Goal: Task Accomplishment & Management: Manage account settings

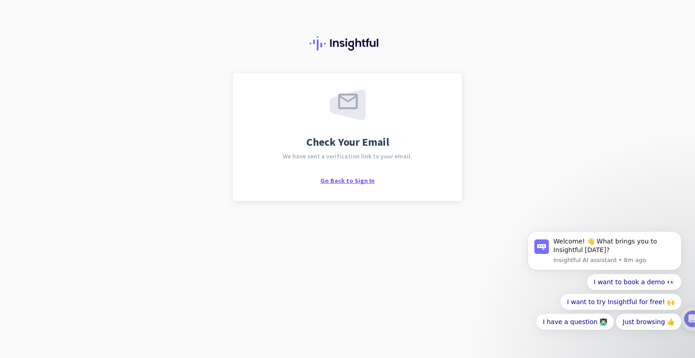
click at [355, 181] on span "Go Back to Sign In" at bounding box center [347, 181] width 54 height 8
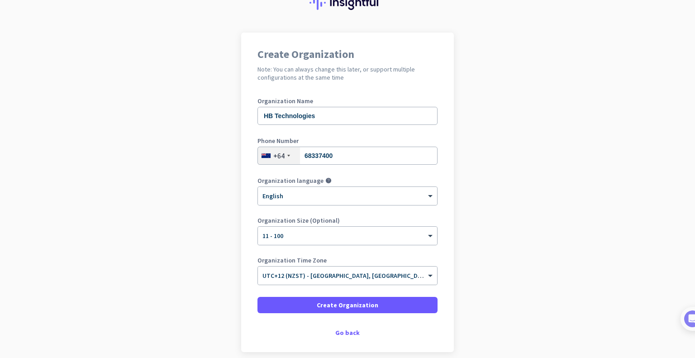
scroll to position [43, 0]
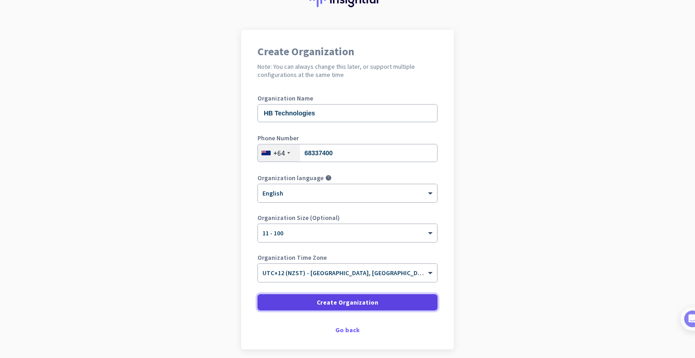
click at [356, 301] on span "Create Organization" at bounding box center [348, 302] width 62 height 9
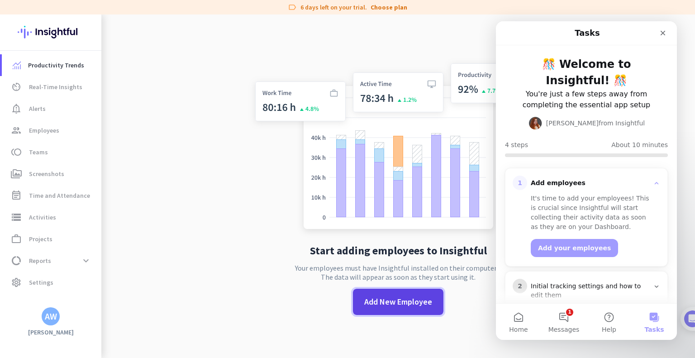
click at [411, 304] on span "Add New Employee" at bounding box center [398, 302] width 68 height 12
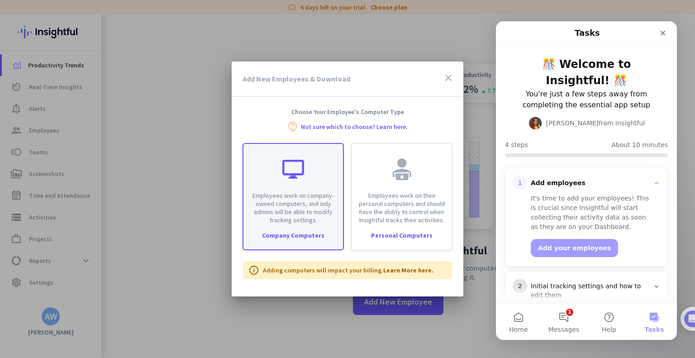
click at [304, 222] on p "Employees work on company-owned computers, and only admins will be able to modi…" at bounding box center [293, 207] width 89 height 33
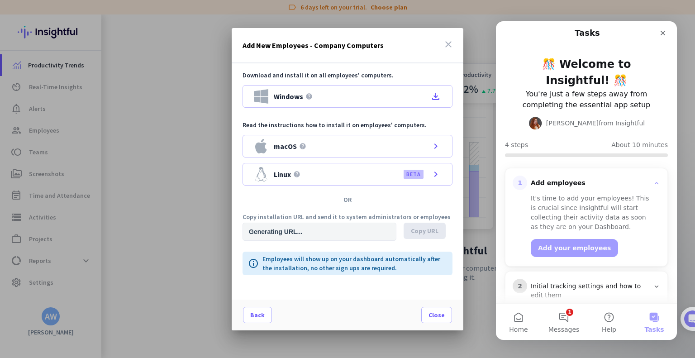
type input "[URL][DOMAIN_NAME]"
click at [424, 232] on span "Copy URL" at bounding box center [425, 230] width 28 height 9
click at [431, 317] on span "Close" at bounding box center [437, 314] width 16 height 9
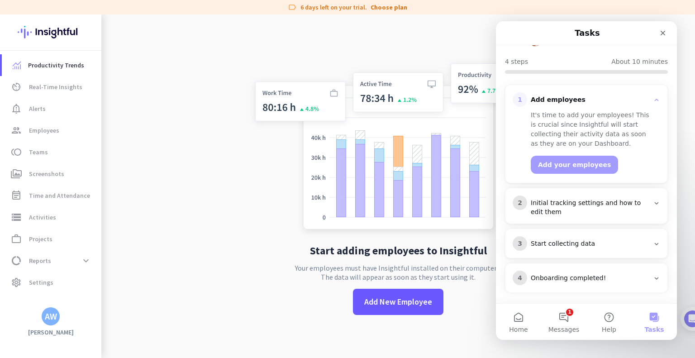
scroll to position [83, 0]
click at [653, 201] on icon "Intercom messenger" at bounding box center [656, 203] width 7 height 7
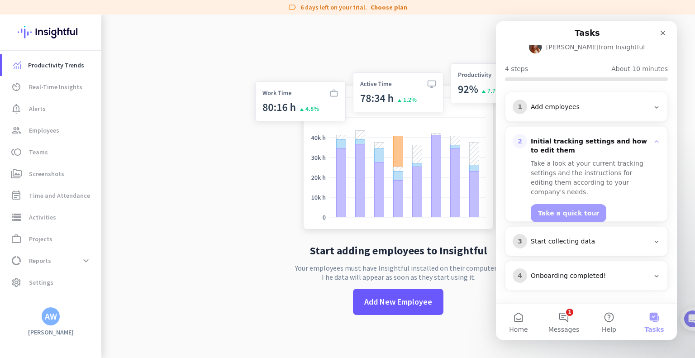
scroll to position [76, 0]
click at [581, 205] on button "Take a quick tour" at bounding box center [569, 213] width 76 height 18
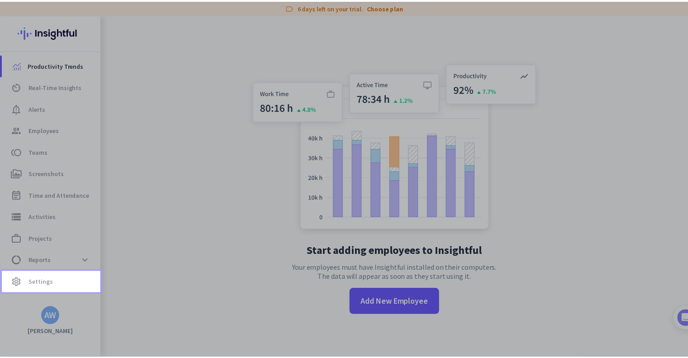
scroll to position [0, 0]
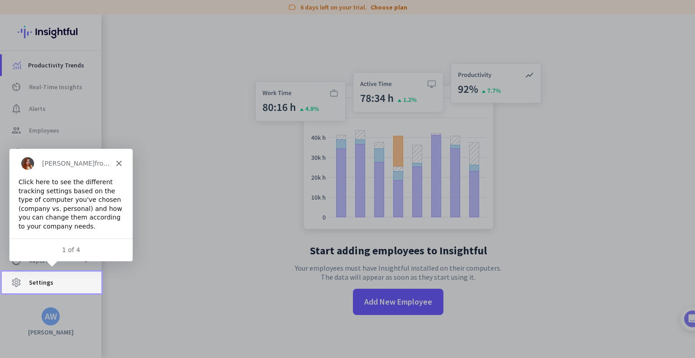
click at [44, 284] on span "Settings" at bounding box center [41, 282] width 24 height 11
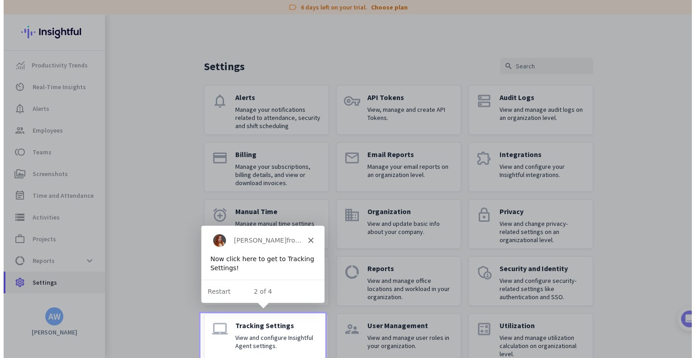
scroll to position [19, 0]
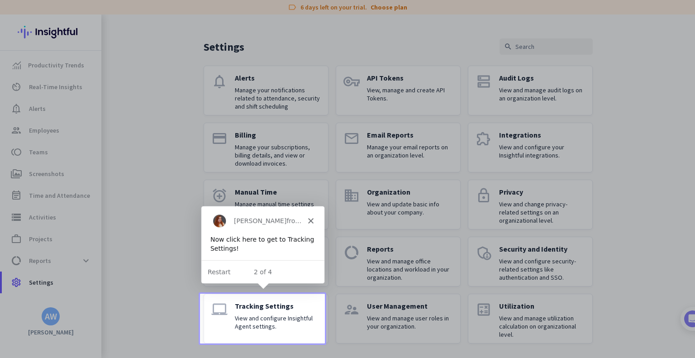
click at [258, 322] on p "View and configure Insightful Agent settings." at bounding box center [278, 322] width 86 height 16
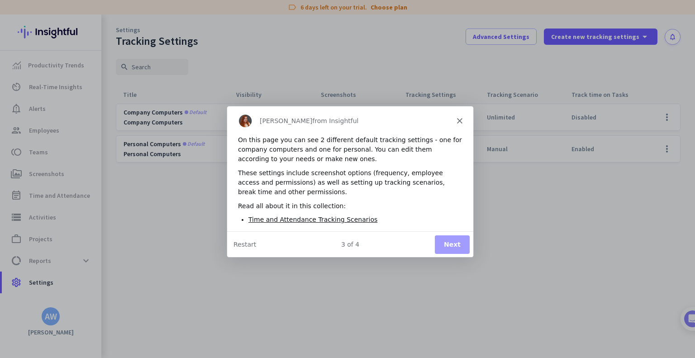
click at [448, 245] on button "Next" at bounding box center [451, 243] width 35 height 19
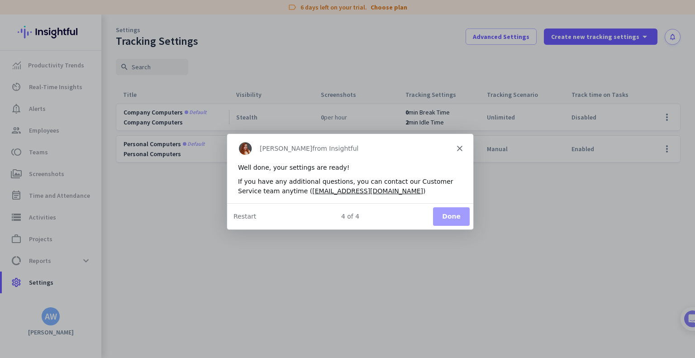
click at [447, 221] on button "Done" at bounding box center [451, 216] width 37 height 19
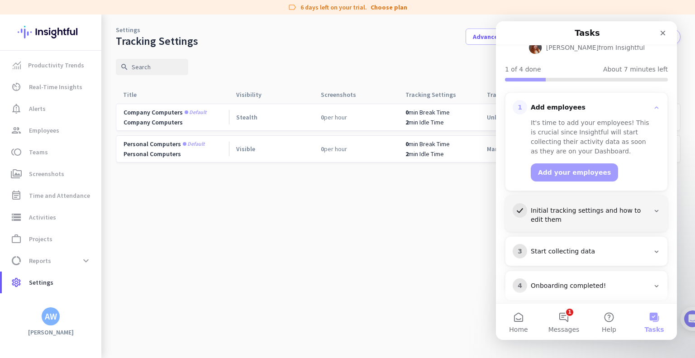
scroll to position [8, 0]
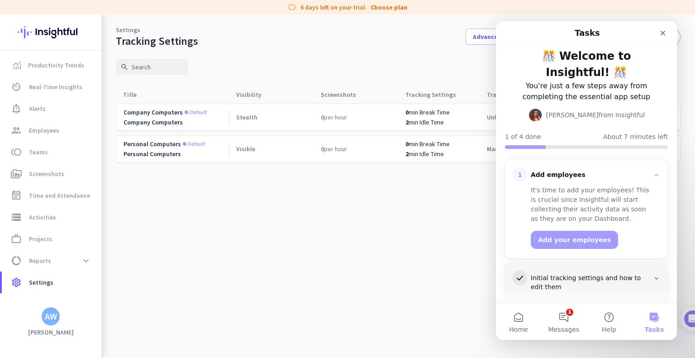
click at [465, 230] on cdk-virtual-scroll-viewport "Company computers Default Company Computers Stealth 0 per hour 0 min Break Time…" at bounding box center [398, 230] width 565 height 255
click at [686, 320] on img at bounding box center [683, 318] width 17 height 17
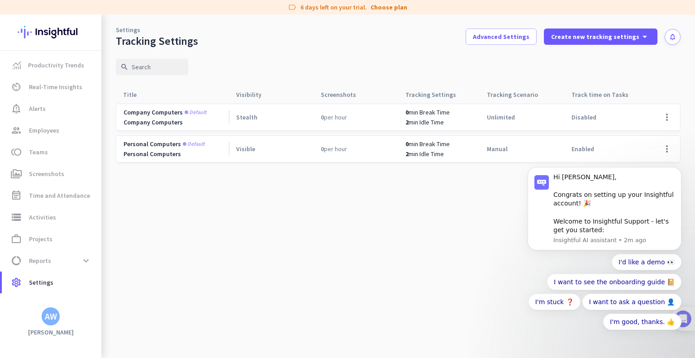
scroll to position [0, 0]
click at [690, 319] on body "Hi [PERSON_NAME], Congrats on setting up your Insightful account! 🎉 Welcome to …" at bounding box center [605, 254] width 174 height 192
click at [692, 317] on div at bounding box center [683, 319] width 24 height 24
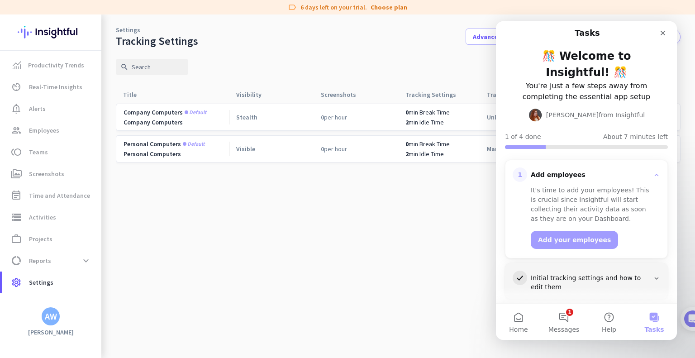
scroll to position [86, 0]
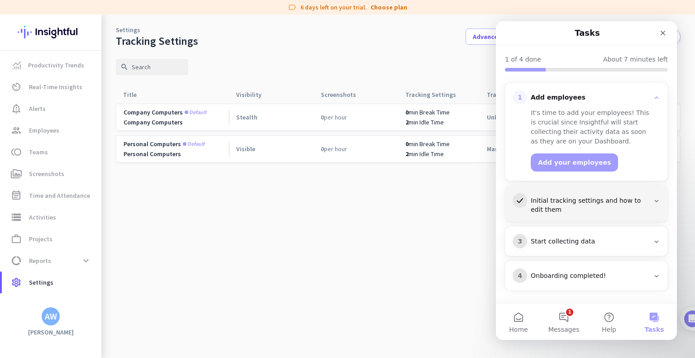
click at [623, 248] on div "3 Start collecting data" at bounding box center [587, 241] width 162 height 29
click at [653, 243] on icon "Intercom messenger" at bounding box center [656, 241] width 7 height 7
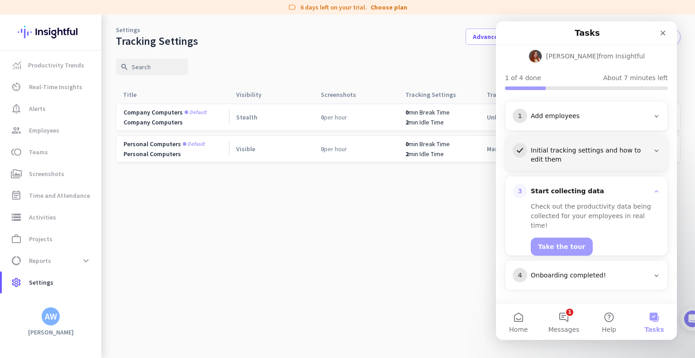
scroll to position [67, 0]
click at [556, 238] on button "Take the tour" at bounding box center [562, 247] width 62 height 18
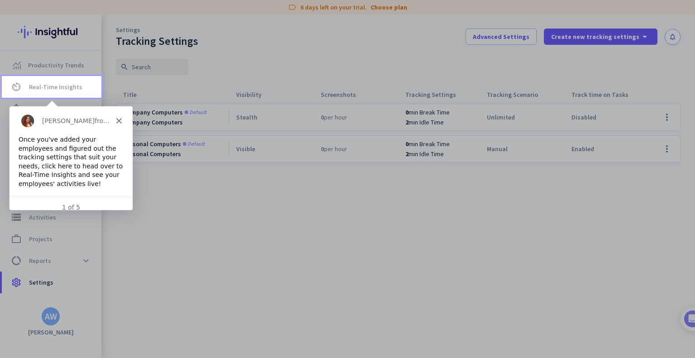
scroll to position [0, 0]
click at [65, 87] on span "Real-Time Insights" at bounding box center [55, 86] width 53 height 11
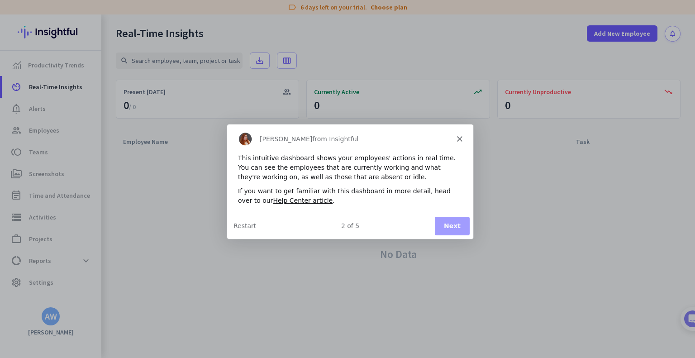
click at [446, 224] on button "Next" at bounding box center [451, 225] width 35 height 19
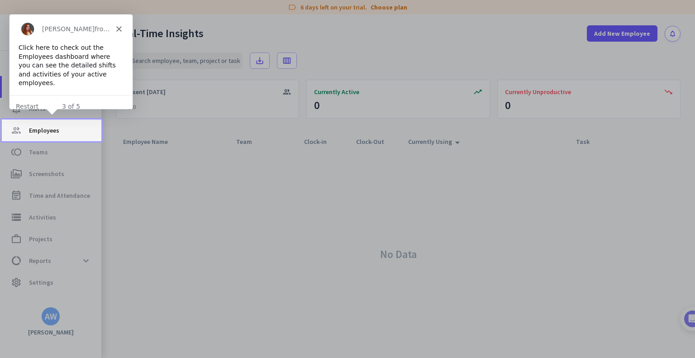
click at [50, 131] on span "Employees" at bounding box center [44, 130] width 30 height 11
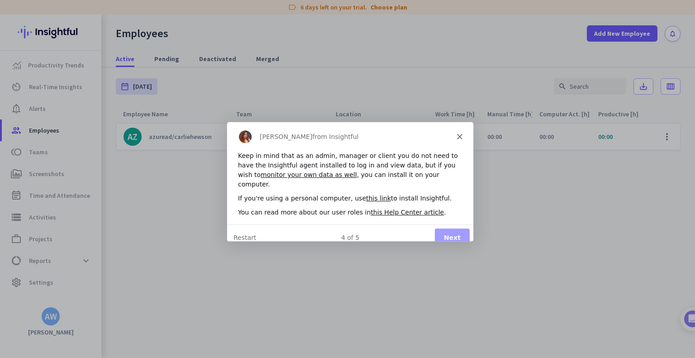
click at [453, 231] on button "Next" at bounding box center [451, 237] width 35 height 19
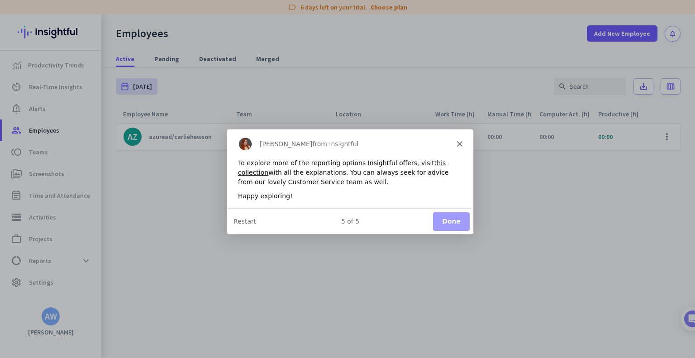
click at [445, 220] on button "Done" at bounding box center [451, 220] width 37 height 19
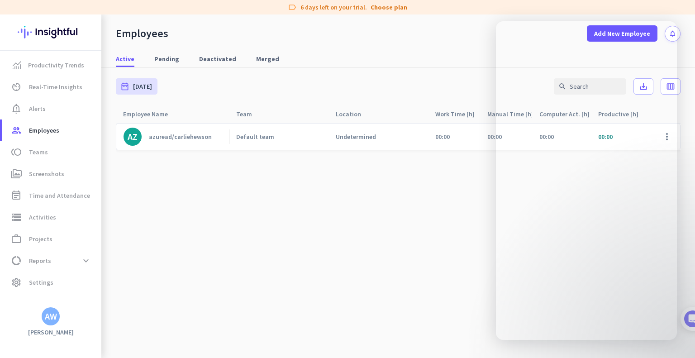
scroll to position [86, 0]
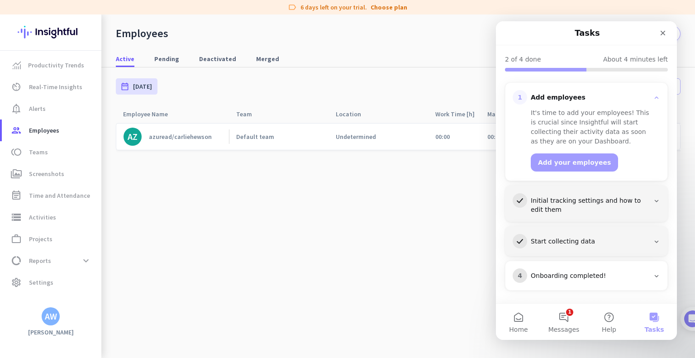
click at [637, 276] on div "Onboarding completed!" at bounding box center [590, 276] width 119 height 9
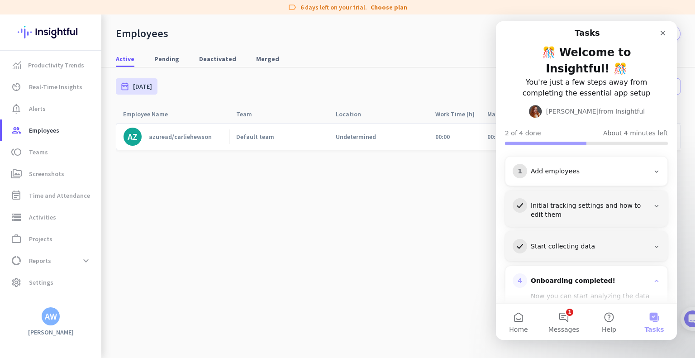
scroll to position [0, 0]
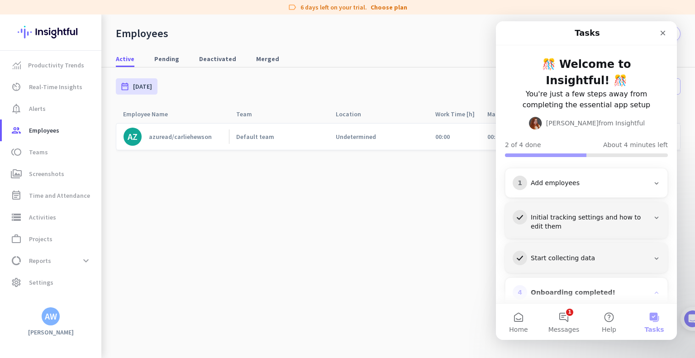
click at [616, 185] on div "Add employees" at bounding box center [590, 183] width 119 height 9
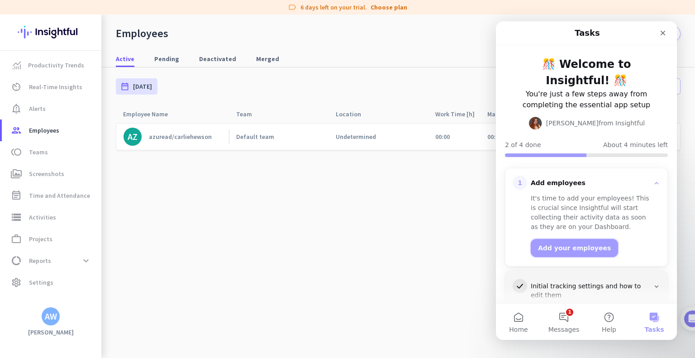
click at [581, 246] on button "Add your employees" at bounding box center [574, 248] width 87 height 18
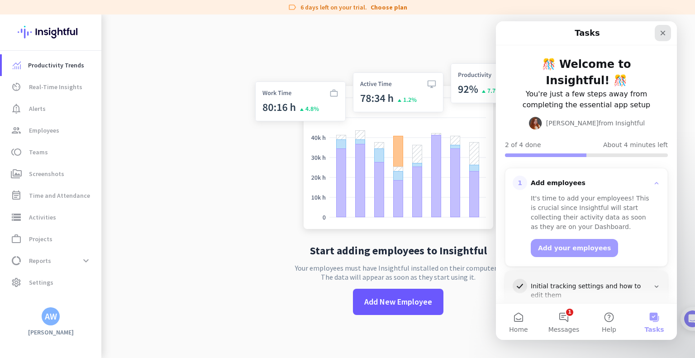
click at [662, 32] on icon "Close" at bounding box center [662, 32] width 7 height 7
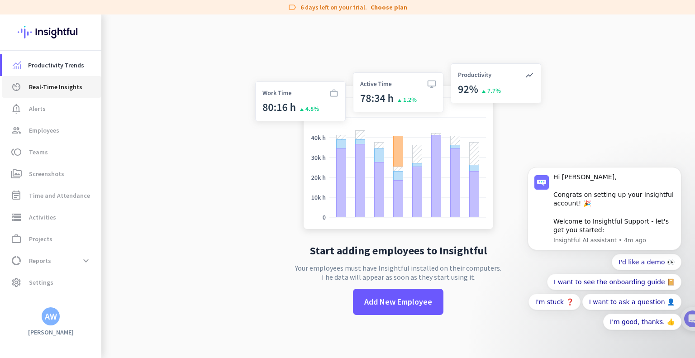
click at [48, 92] on span "Real-Time Insights" at bounding box center [55, 86] width 53 height 11
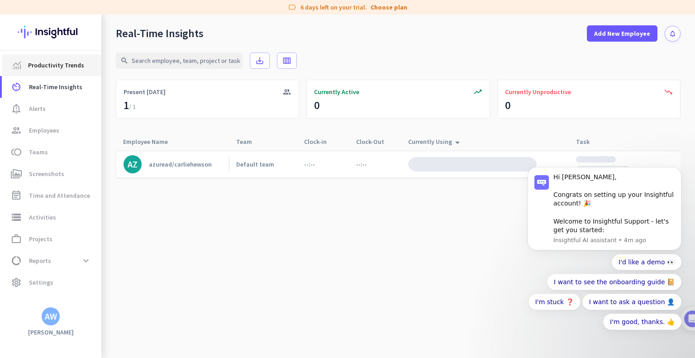
click at [46, 73] on link "Productivity Trends" at bounding box center [52, 65] width 100 height 22
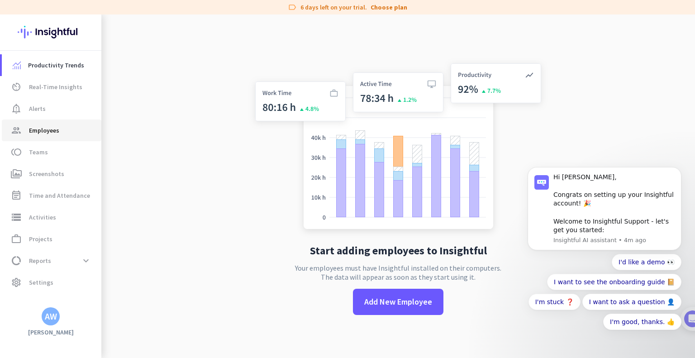
click at [40, 137] on link "group Employees" at bounding box center [52, 130] width 100 height 22
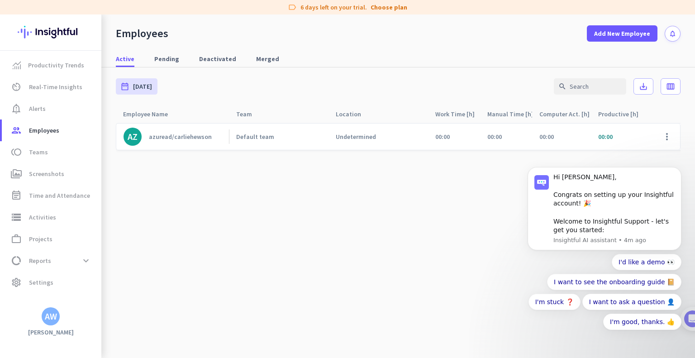
click at [164, 136] on div "azuread/carliehewson" at bounding box center [180, 137] width 63 height 8
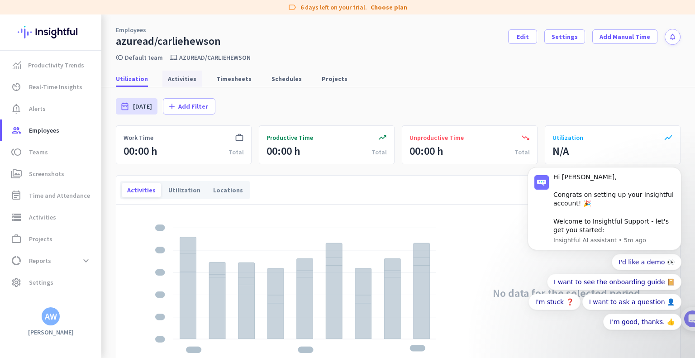
click at [179, 81] on span "Activities" at bounding box center [182, 78] width 29 height 9
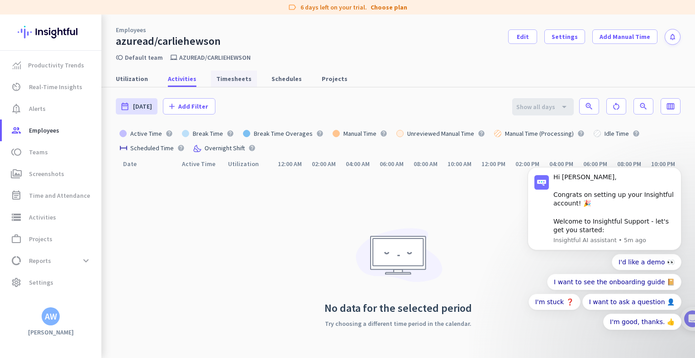
click at [229, 78] on span "Timesheets" at bounding box center [233, 78] width 35 height 9
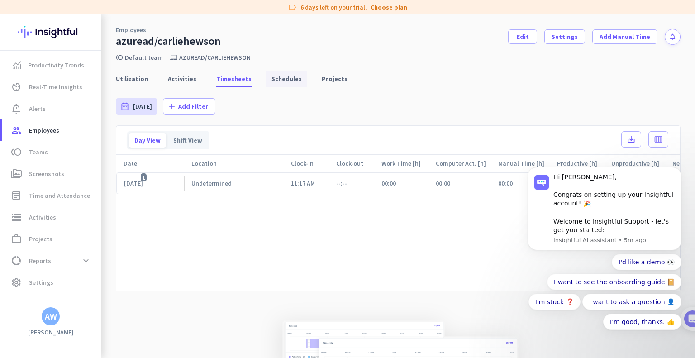
click at [272, 80] on span "Schedules" at bounding box center [287, 78] width 30 height 9
type input "[DATE] - [DATE]"
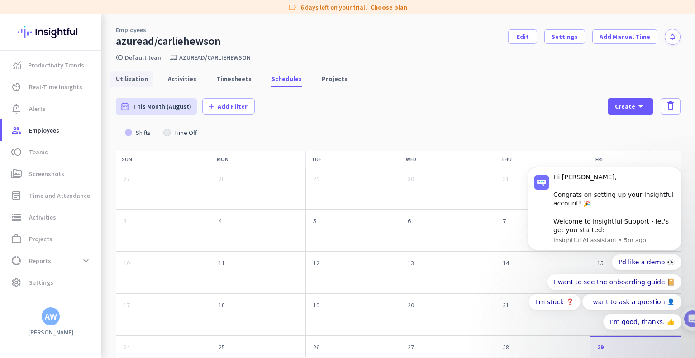
click at [135, 79] on span "Utilization" at bounding box center [132, 78] width 32 height 9
type input "[DATE] - [DATE]"
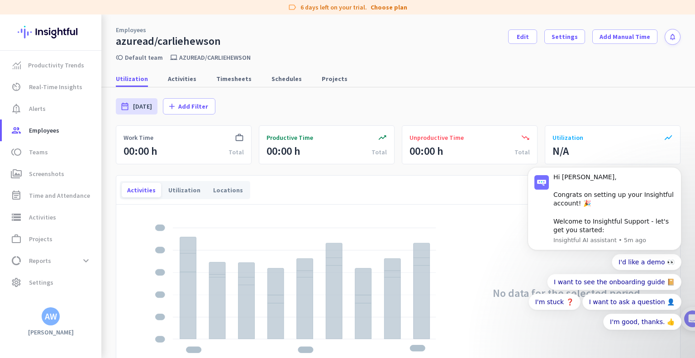
click at [52, 319] on div "AW" at bounding box center [51, 316] width 12 height 9
click at [35, 283] on div at bounding box center [347, 179] width 695 height 358
click at [35, 283] on span "Settings" at bounding box center [41, 282] width 24 height 11
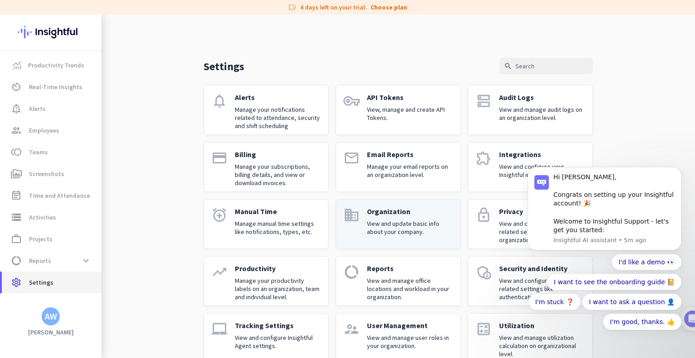
scroll to position [19, 0]
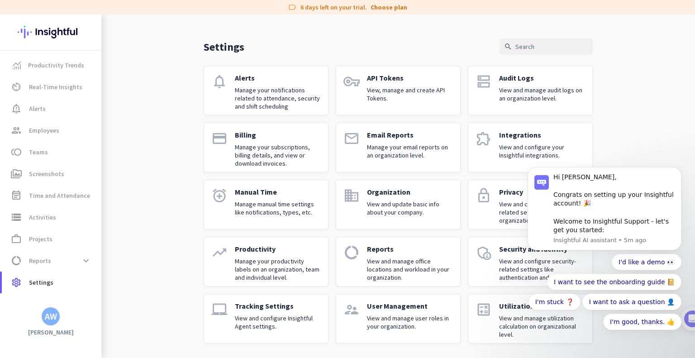
click at [405, 323] on p "View and manage user roles in your organization." at bounding box center [410, 322] width 86 height 16
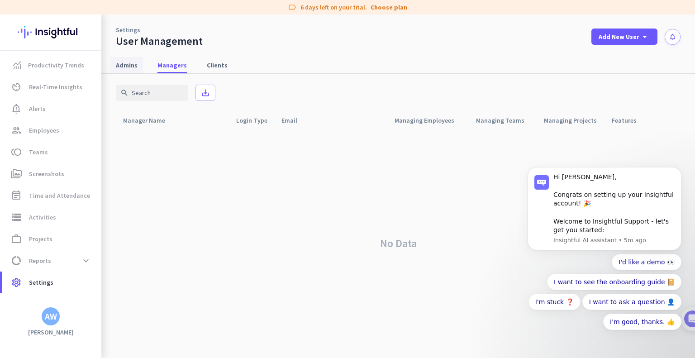
click at [127, 64] on span "Admins" at bounding box center [127, 65] width 22 height 9
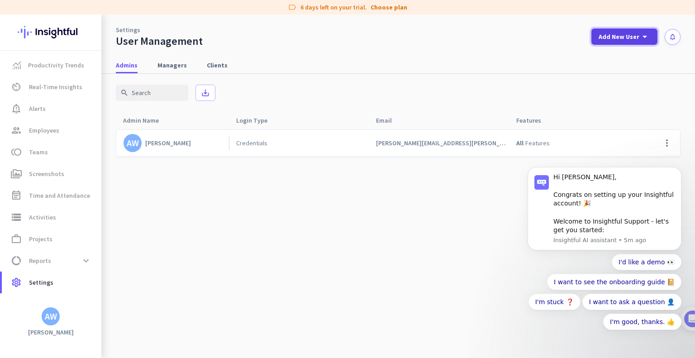
click at [618, 36] on span "Add New User" at bounding box center [619, 36] width 41 height 9
click at [618, 52] on div "Admin" at bounding box center [624, 56] width 20 height 9
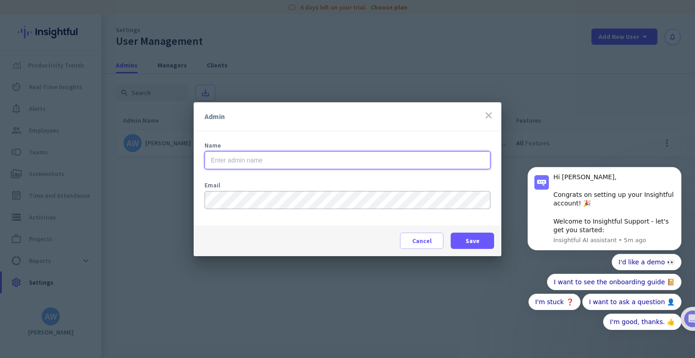
click at [343, 161] on input "text" at bounding box center [348, 160] width 286 height 18
type input "[PERSON_NAME]"
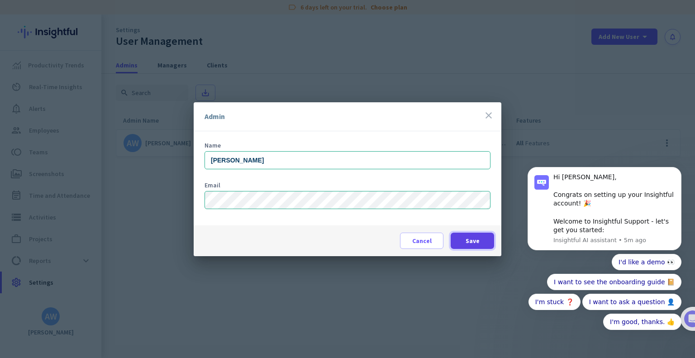
click at [461, 242] on span at bounding box center [472, 241] width 43 height 22
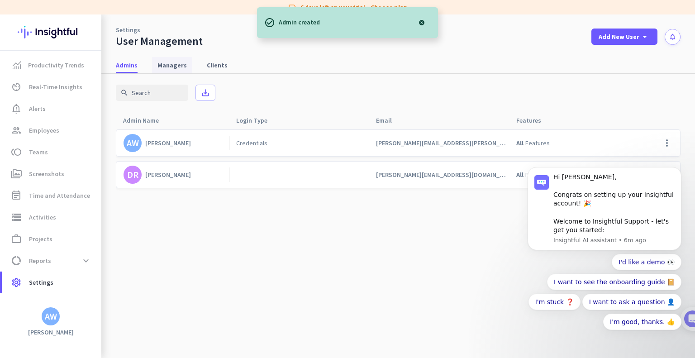
click at [170, 68] on span "Managers" at bounding box center [171, 65] width 29 height 9
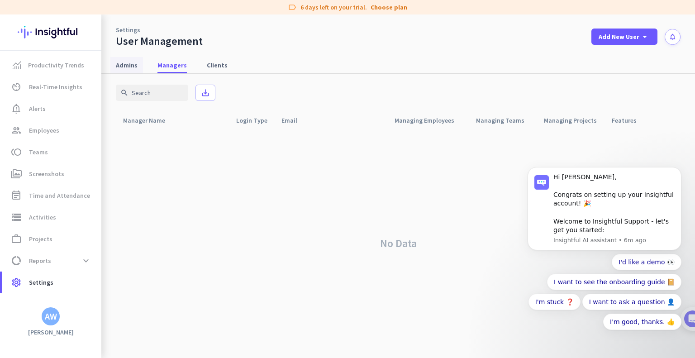
click at [125, 64] on span "Admins" at bounding box center [127, 65] width 22 height 9
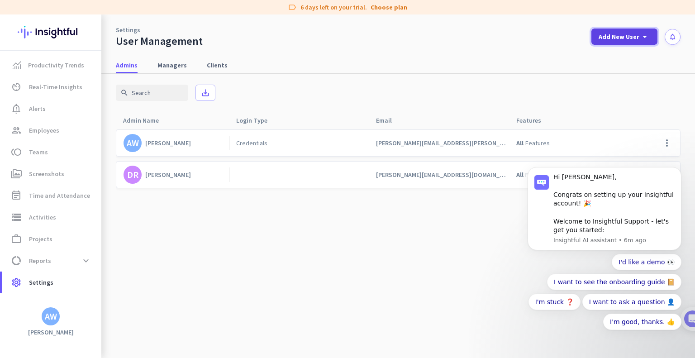
click at [614, 35] on span "Add New User" at bounding box center [619, 36] width 41 height 9
click at [615, 61] on div "Admin" at bounding box center [624, 56] width 20 height 9
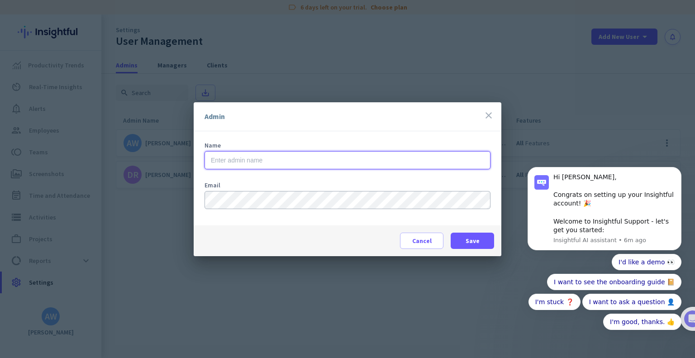
click at [349, 161] on input "text" at bounding box center [348, 160] width 286 height 18
type input "[PERSON_NAME]"
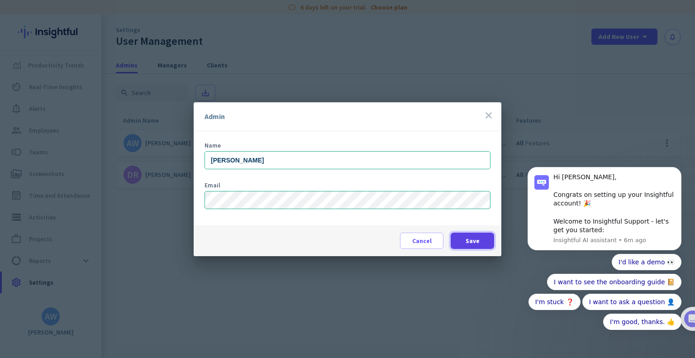
click at [464, 239] on span at bounding box center [472, 241] width 43 height 22
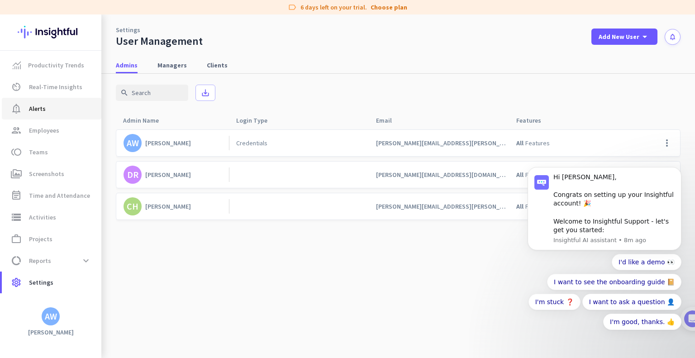
click at [43, 110] on span "Alerts" at bounding box center [37, 108] width 17 height 11
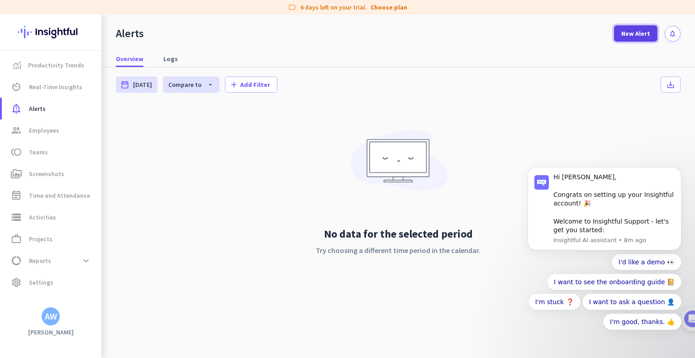
click at [630, 30] on span "New Alert" at bounding box center [635, 33] width 29 height 9
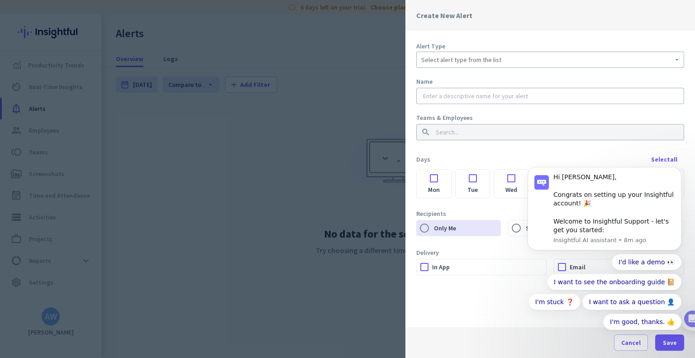
click at [590, 62] on div "Select alert type from the list" at bounding box center [550, 59] width 258 height 11
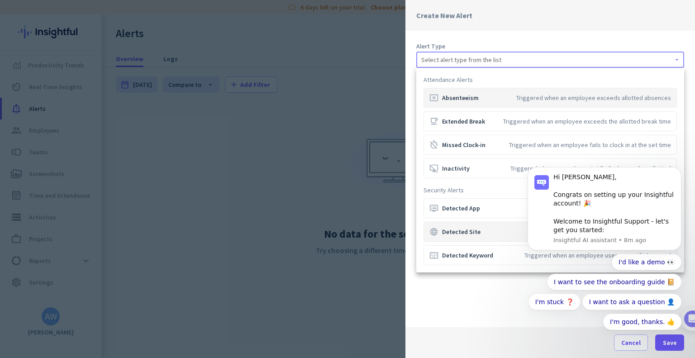
click at [475, 230] on div "language Detected Site" at bounding box center [454, 231] width 51 height 9
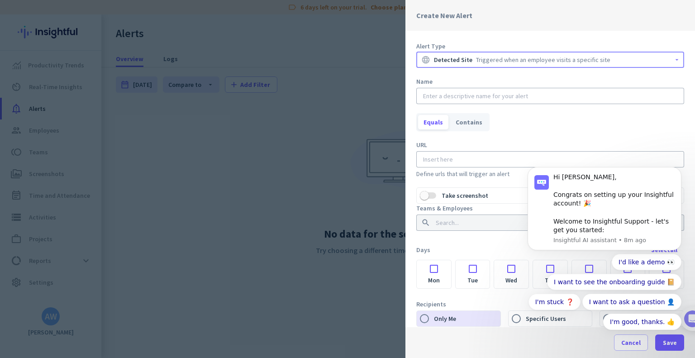
click at [491, 99] on input "text" at bounding box center [550, 95] width 258 height 9
click at [465, 96] on input "text" at bounding box center [550, 95] width 258 height 9
type input "[DOMAIN_NAME]"
drag, startPoint x: 479, startPoint y: 95, endPoint x: 414, endPoint y: 91, distance: 64.8
click at [414, 91] on div "Alert Type language Detected Site Triggered when an employee visits a specific …" at bounding box center [551, 179] width 290 height 296
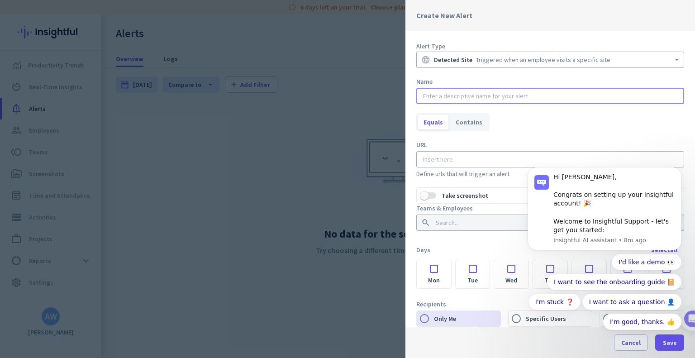
click at [422, 159] on div at bounding box center [550, 159] width 258 height 16
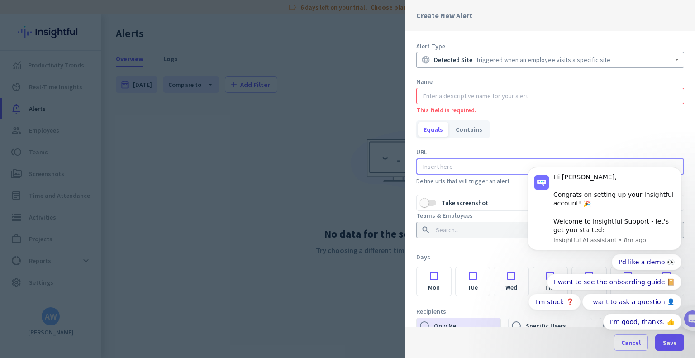
paste input "[DOMAIN_NAME]"
type input "[DOMAIN_NAME]"
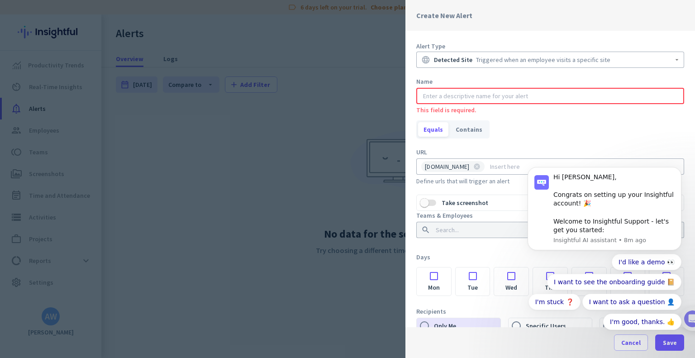
click at [443, 97] on input "text" at bounding box center [550, 95] width 258 height 9
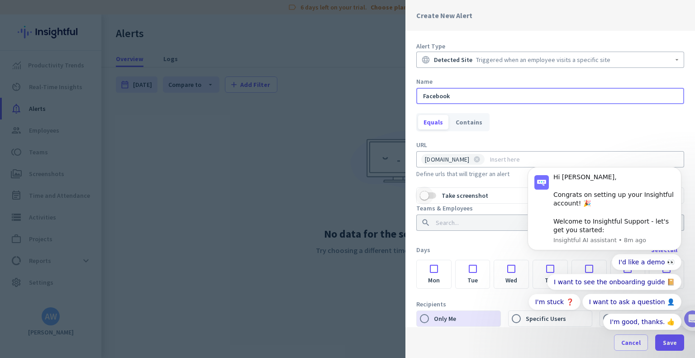
type input "Facebook"
click at [434, 196] on span "button" at bounding box center [428, 195] width 16 height 6
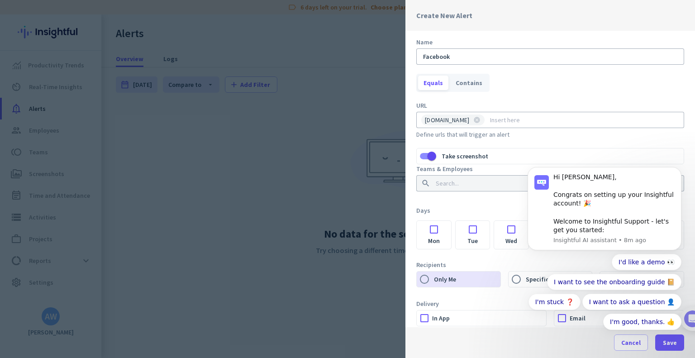
click at [460, 184] on input at bounding box center [547, 183] width 227 height 9
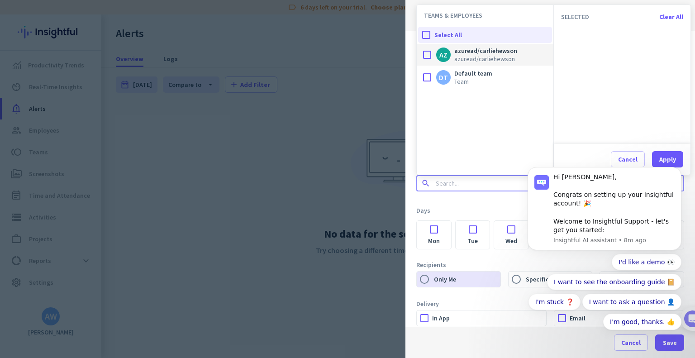
click at [427, 54] on div at bounding box center [427, 55] width 18 height 18
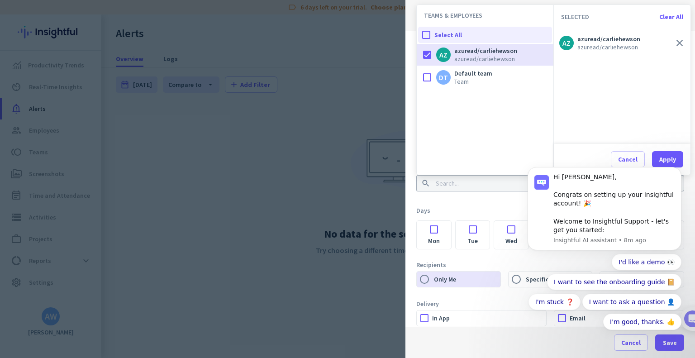
click at [590, 42] on span "azuread/carliehewson" at bounding box center [608, 39] width 63 height 8
click at [668, 160] on body "Hi [PERSON_NAME], Congrats on setting up your Insightful account! 🎉 Welcome to …" at bounding box center [605, 254] width 174 height 192
click at [673, 158] on body "Hi [PERSON_NAME], Congrats on setting up your Insightful account! 🎉 Welcome to …" at bounding box center [605, 254] width 174 height 192
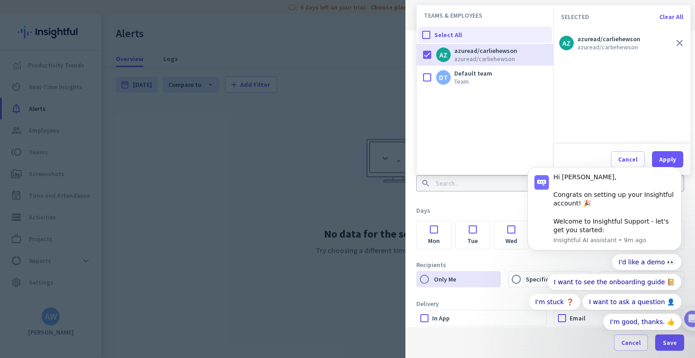
click at [673, 158] on body "Hi [PERSON_NAME], Congrats on setting up your Insightful account! 🎉 Welcome to …" at bounding box center [605, 254] width 174 height 192
click at [661, 159] on body "Hi [PERSON_NAME], Congrats on setting up your Insightful account! 🎉 Welcome to …" at bounding box center [605, 254] width 174 height 192
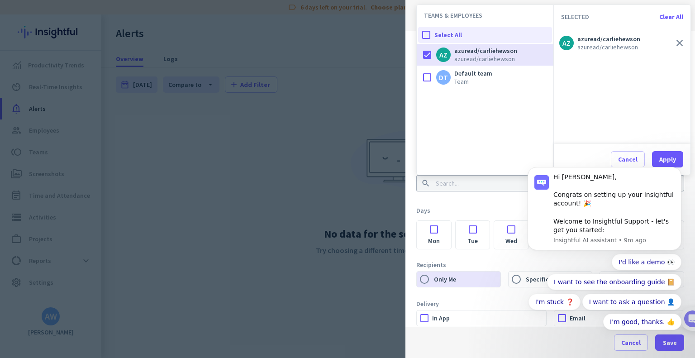
click at [503, 210] on div "Days Select all" at bounding box center [550, 210] width 268 height 16
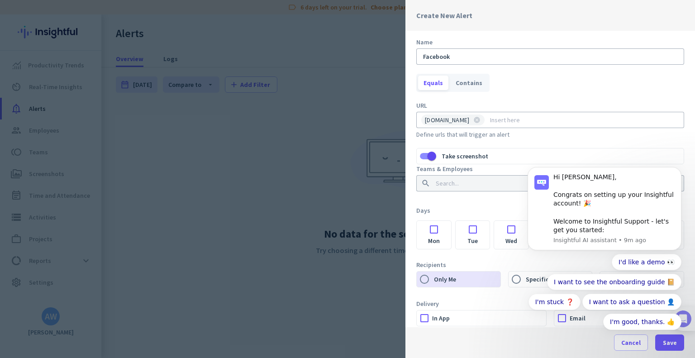
click at [692, 314] on img at bounding box center [683, 318] width 17 height 17
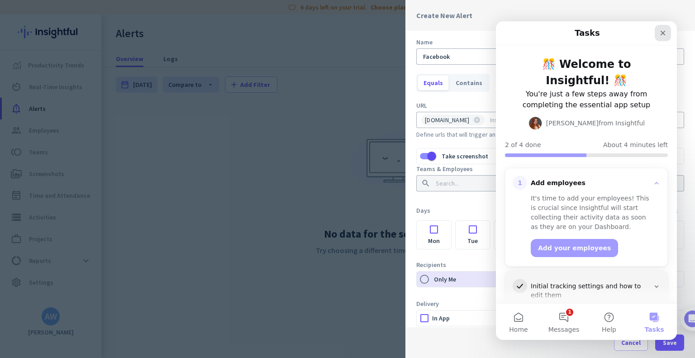
click at [662, 33] on icon "Close" at bounding box center [662, 32] width 7 height 7
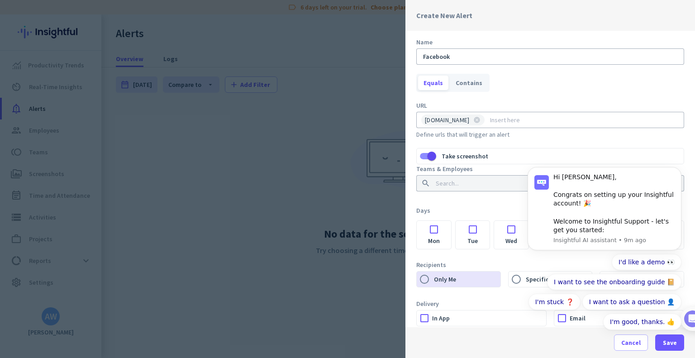
scroll to position [0, 0]
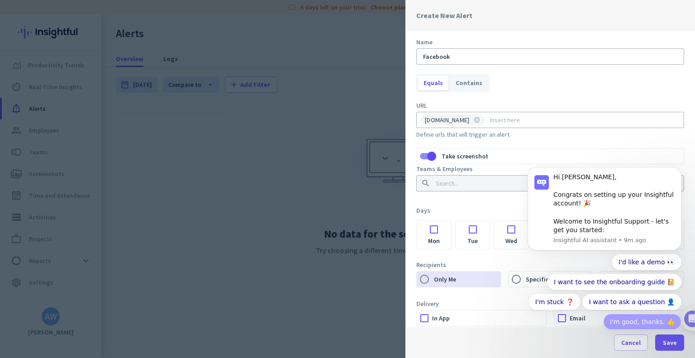
click at [624, 320] on button "I'm good, thanks. 👍" at bounding box center [642, 322] width 78 height 16
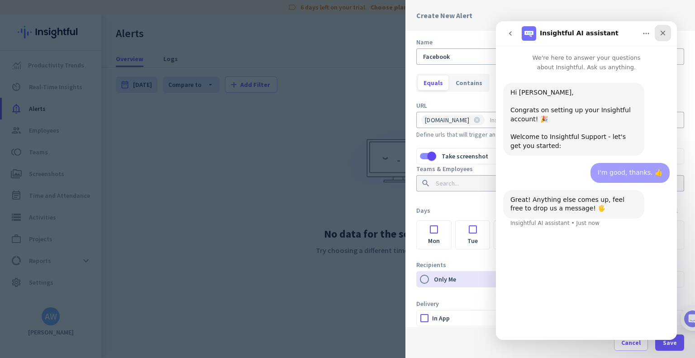
click at [663, 31] on icon "Close" at bounding box center [662, 32] width 7 height 7
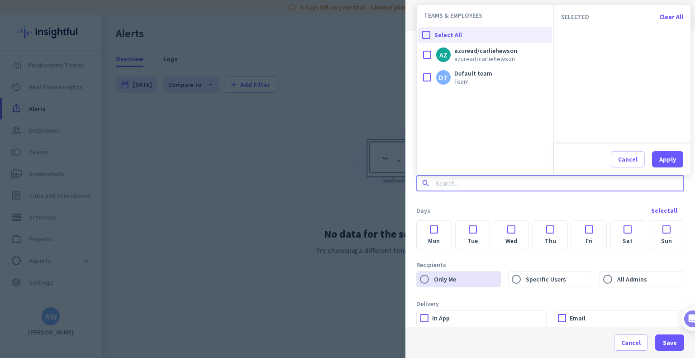
click at [540, 183] on input at bounding box center [547, 183] width 227 height 9
click at [496, 52] on span "azuread/carliehewson" at bounding box center [485, 51] width 63 height 8
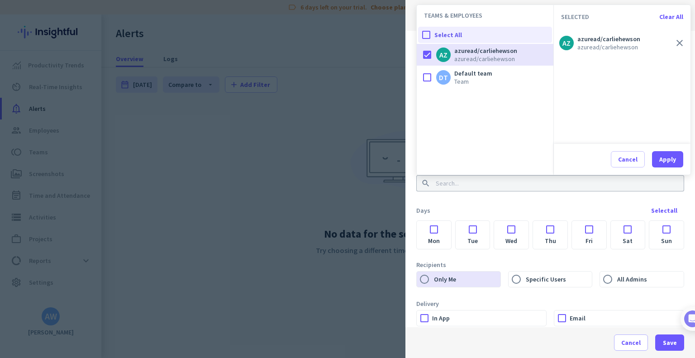
click at [614, 41] on span "azuread/carliehewson" at bounding box center [608, 39] width 63 height 8
click at [663, 157] on div "Apply" at bounding box center [667, 159] width 17 height 6
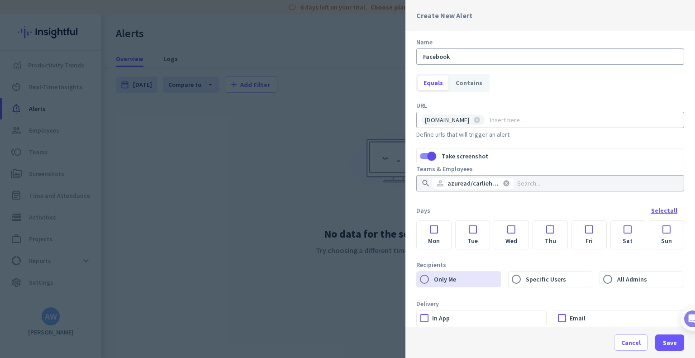
click at [651, 212] on div "Select all" at bounding box center [664, 210] width 26 height 6
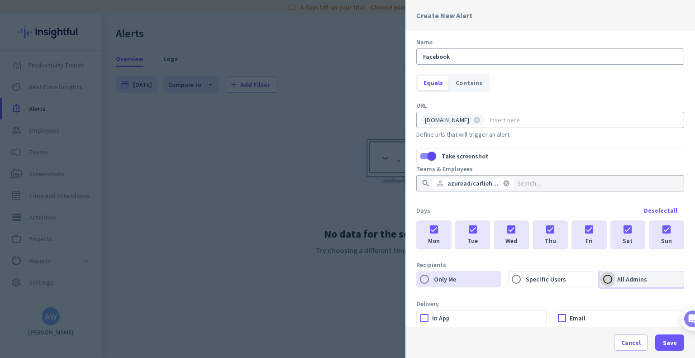
click at [606, 279] on input "All Admins" at bounding box center [607, 279] width 15 height 15
radio input "true"
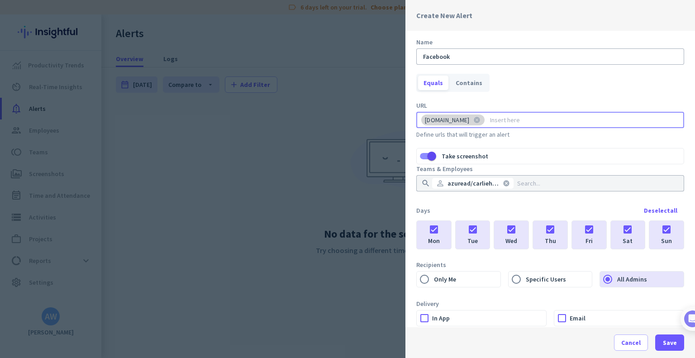
click at [485, 119] on button "cancel" at bounding box center [476, 120] width 15 height 8
click at [471, 119] on input at bounding box center [548, 119] width 254 height 9
type input "s"
type input "youtube"
click at [455, 119] on button "cancel" at bounding box center [455, 120] width 15 height 8
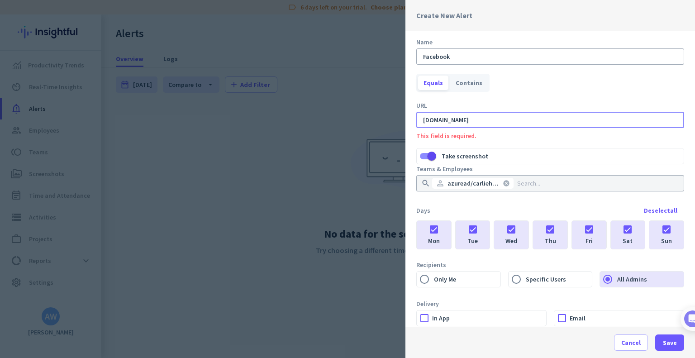
type input "[DOMAIN_NAME]"
click at [473, 123] on input "[DOMAIN_NAME]" at bounding box center [548, 119] width 254 height 9
type input "[DOMAIN_NAME]"
click at [556, 121] on input at bounding box center [616, 120] width 120 height 14
type input "[DOMAIN_NAME]"
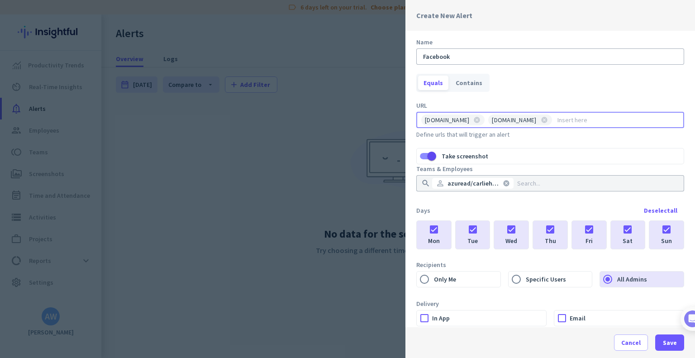
click at [574, 100] on div "Alert Type language Detected Site Triggered when an employee visits a specific …" at bounding box center [551, 179] width 290 height 296
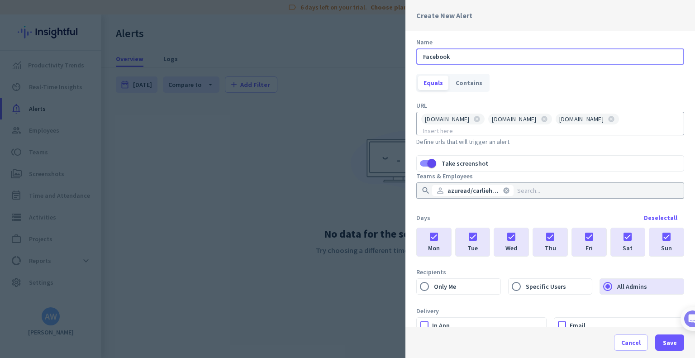
drag, startPoint x: 456, startPoint y: 57, endPoint x: 406, endPoint y: 62, distance: 50.4
click at [406, 62] on div "Alert Type language Detected Site Triggered when an employee visits a specific …" at bounding box center [551, 179] width 290 height 296
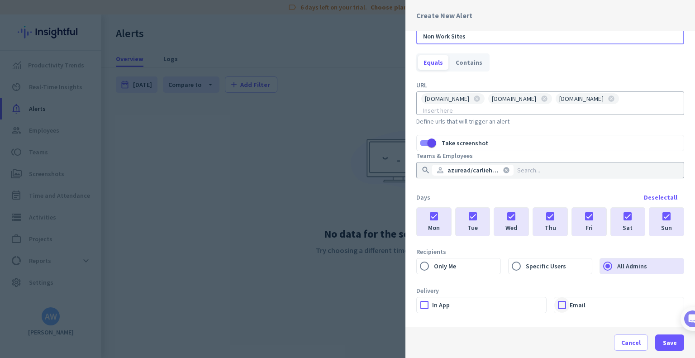
type input "Non Work Sites"
click at [560, 297] on div at bounding box center [561, 304] width 15 height 15
click at [665, 341] on span "Save" at bounding box center [670, 342] width 14 height 9
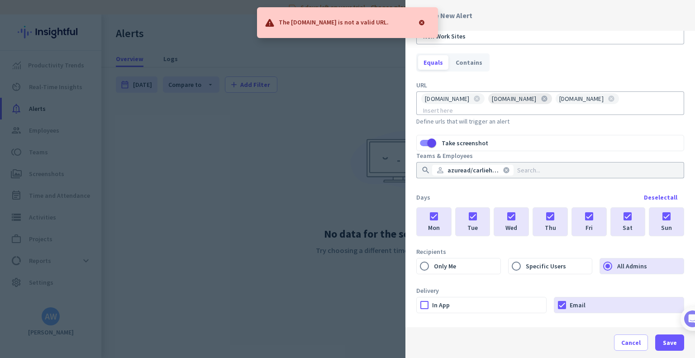
click at [537, 101] on button "cancel" at bounding box center [544, 99] width 15 height 8
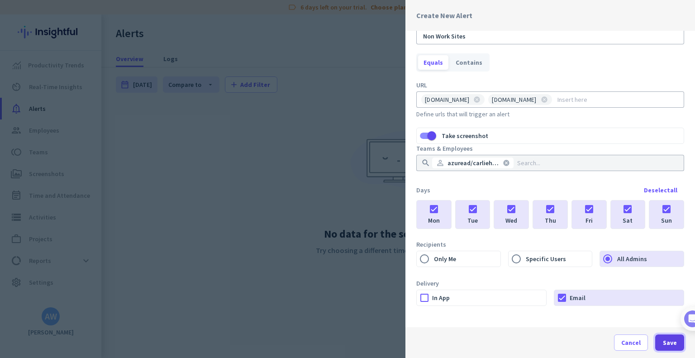
click at [665, 342] on span "Save" at bounding box center [670, 342] width 14 height 9
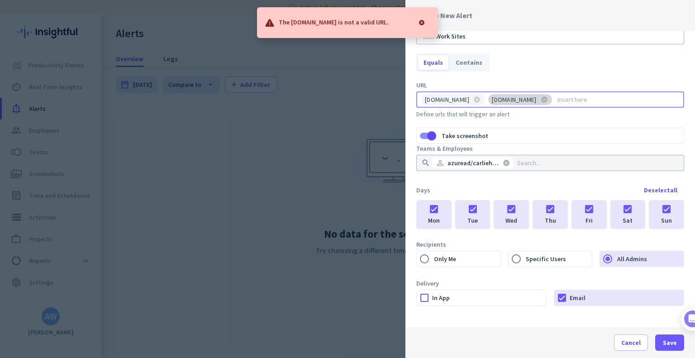
click at [537, 99] on button "cancel" at bounding box center [544, 99] width 15 height 8
click at [469, 100] on button "cancel" at bounding box center [476, 99] width 15 height 8
click at [469, 100] on input at bounding box center [548, 99] width 254 height 9
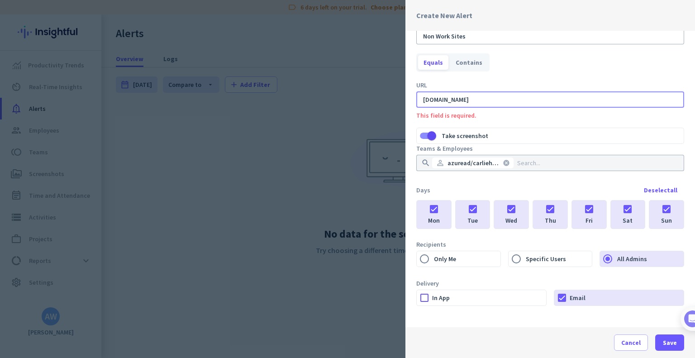
type input "[DOMAIN_NAME]"
click at [603, 79] on div "Alert Type language Detected Site Triggered when an employee visits a specific …" at bounding box center [551, 179] width 290 height 296
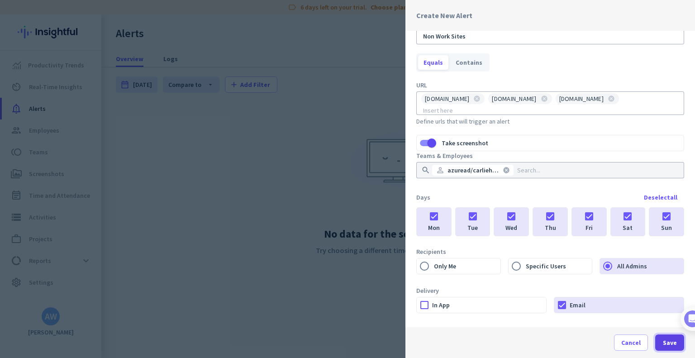
click at [664, 342] on span "Save" at bounding box center [670, 342] width 14 height 9
click at [552, 98] on button "cancel" at bounding box center [544, 99] width 15 height 8
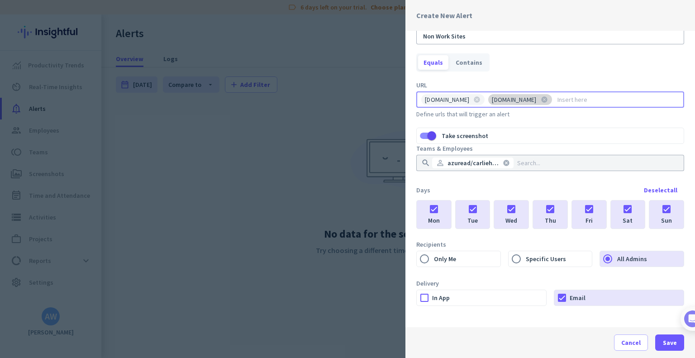
click at [550, 99] on button "cancel" at bounding box center [544, 99] width 15 height 8
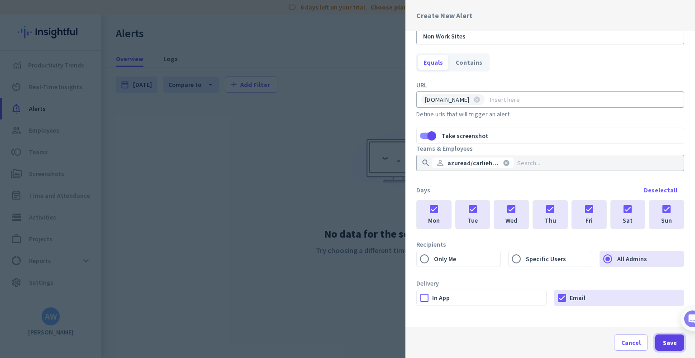
click at [662, 340] on span "button" at bounding box center [669, 343] width 29 height 22
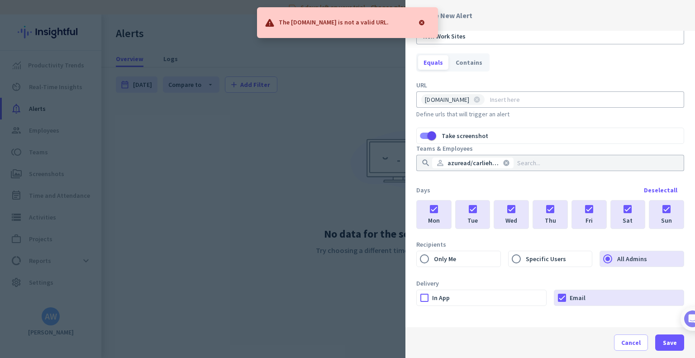
click at [420, 21] on div at bounding box center [422, 23] width 18 height 18
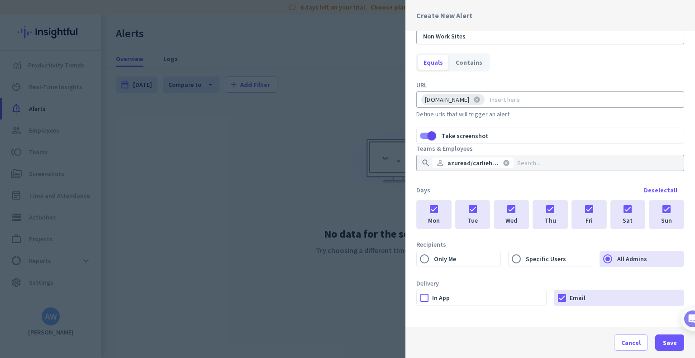
click at [484, 100] on button "cancel" at bounding box center [476, 99] width 15 height 8
click at [474, 100] on input at bounding box center [548, 99] width 254 height 9
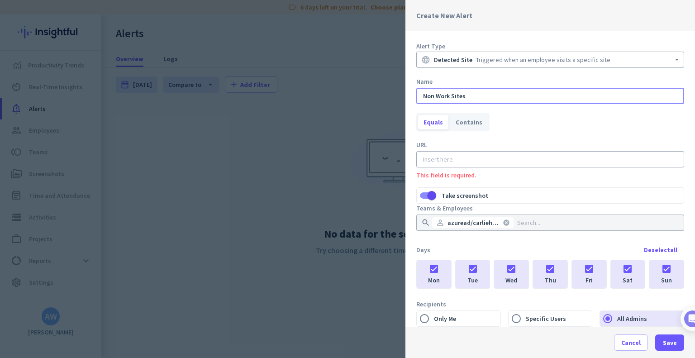
click at [474, 100] on input "Non Work Sites" at bounding box center [550, 95] width 258 height 9
click at [534, 62] on div "Triggered when an employee visits a specific site" at bounding box center [543, 59] width 134 height 9
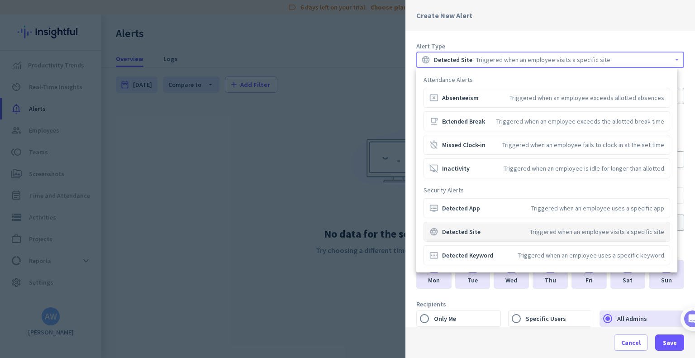
click at [534, 62] on div at bounding box center [347, 179] width 695 height 358
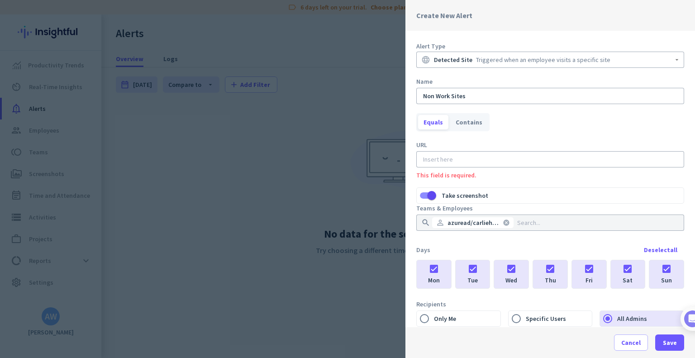
click at [453, 160] on input at bounding box center [548, 159] width 254 height 9
click at [443, 159] on input at bounding box center [548, 159] width 254 height 9
paste input "[URL][DOMAIN_NAME]"
type input "[URL][DOMAIN_NAME]"
click at [664, 344] on span "Save" at bounding box center [670, 342] width 14 height 9
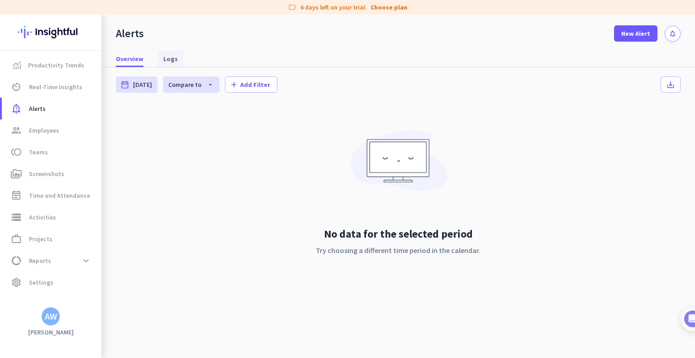
click at [173, 63] on span "Logs" at bounding box center [170, 58] width 14 height 9
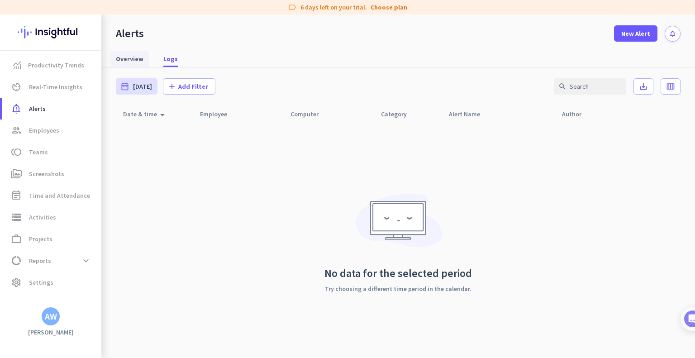
click at [130, 59] on span "Overview" at bounding box center [130, 58] width 28 height 9
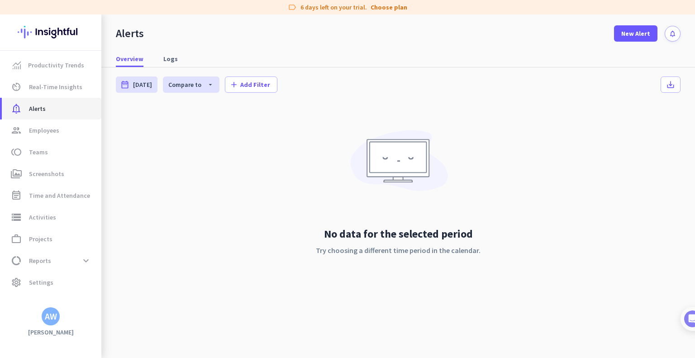
click at [43, 107] on span "Alerts" at bounding box center [37, 108] width 17 height 11
click at [50, 134] on span "Employees" at bounding box center [44, 130] width 30 height 11
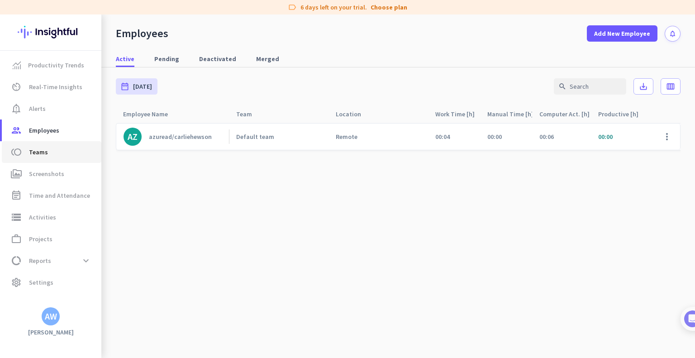
click at [43, 149] on span "Teams" at bounding box center [38, 152] width 19 height 11
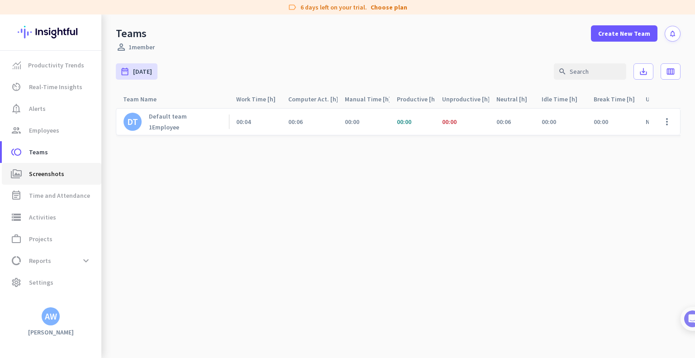
click at [56, 174] on span "Screenshots" at bounding box center [46, 173] width 35 height 11
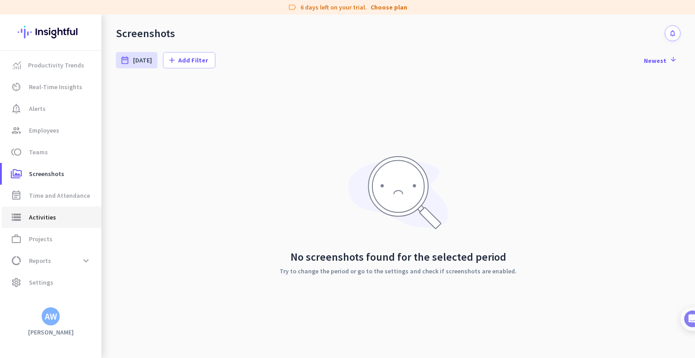
click at [36, 218] on span "Activities" at bounding box center [42, 217] width 27 height 11
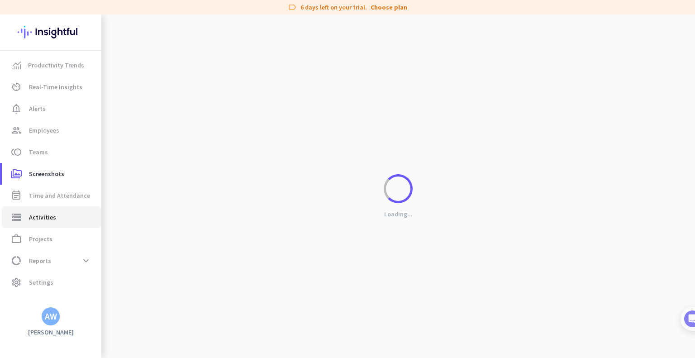
type input "[DATE]"
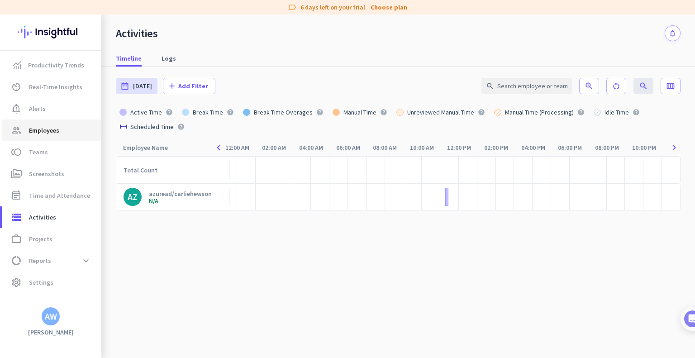
click at [47, 126] on span "Employees" at bounding box center [44, 130] width 30 height 11
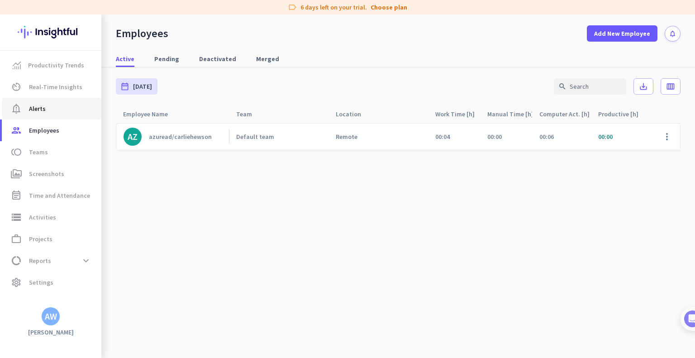
click at [42, 110] on span "Alerts" at bounding box center [37, 108] width 17 height 11
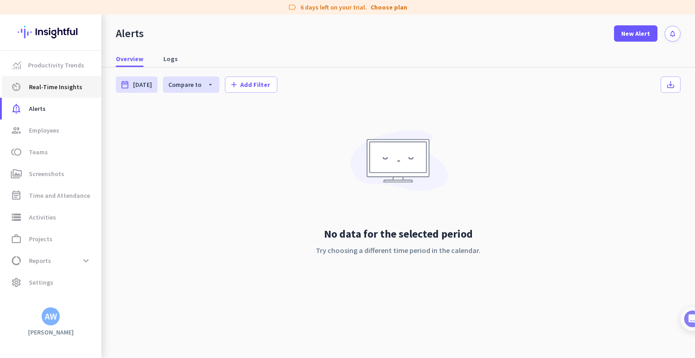
click at [57, 86] on span "Real-Time Insights" at bounding box center [55, 86] width 53 height 11
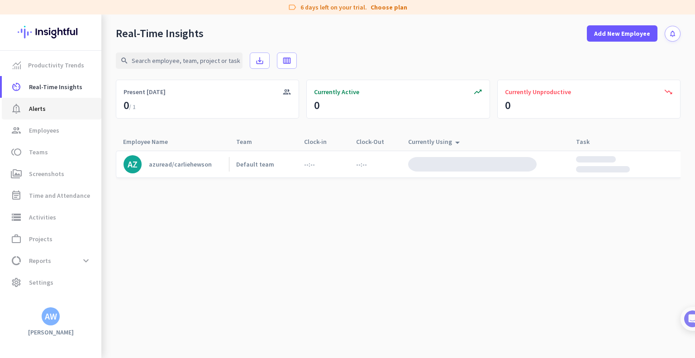
click at [40, 106] on span "Alerts" at bounding box center [37, 108] width 17 height 11
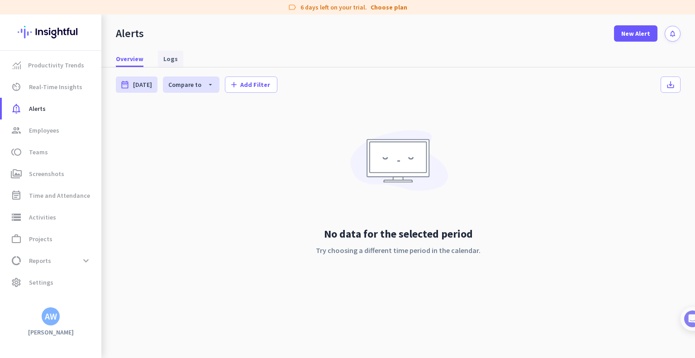
click at [168, 59] on span "Logs" at bounding box center [170, 58] width 14 height 9
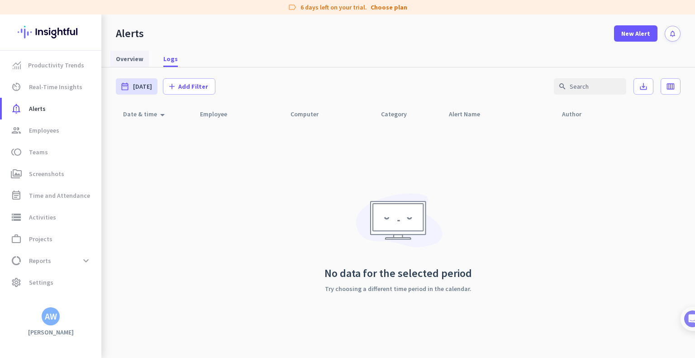
click at [138, 59] on span "Overview" at bounding box center [130, 58] width 28 height 9
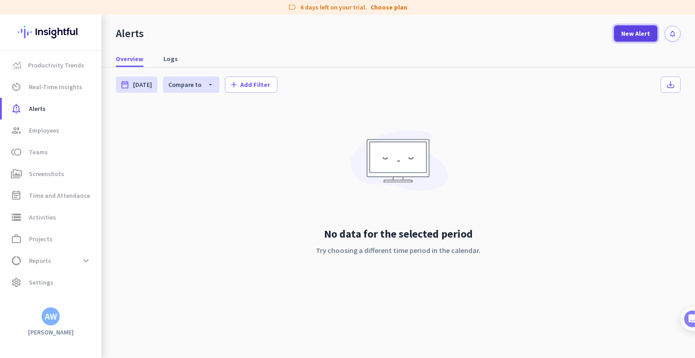
click at [640, 36] on span "New Alert" at bounding box center [635, 33] width 29 height 9
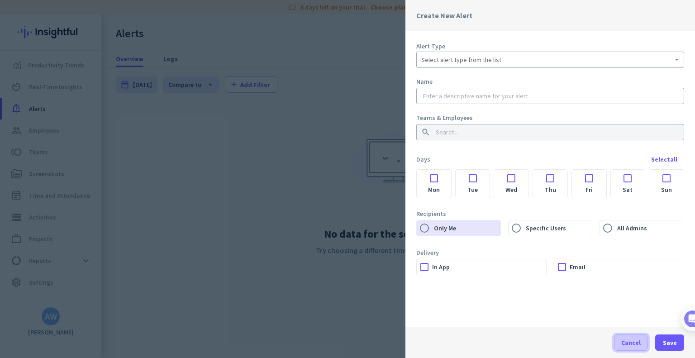
click at [626, 337] on span at bounding box center [631, 343] width 33 height 22
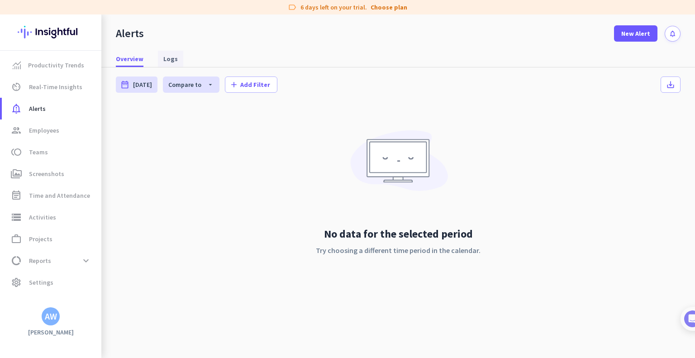
click at [169, 57] on span "Logs" at bounding box center [170, 58] width 14 height 9
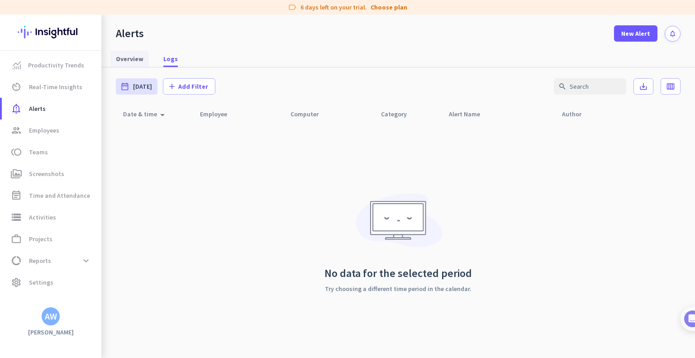
click at [134, 58] on span "Overview" at bounding box center [130, 58] width 28 height 9
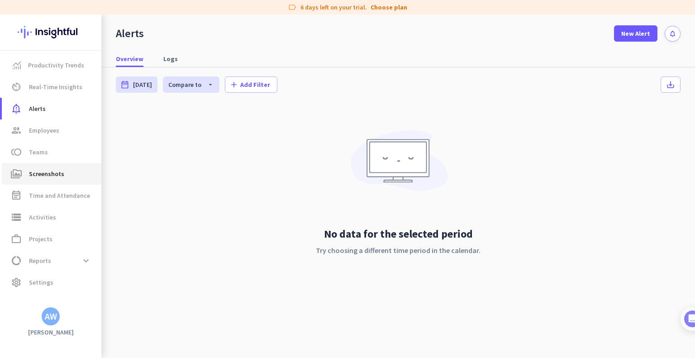
click at [54, 172] on span "Screenshots" at bounding box center [46, 173] width 35 height 11
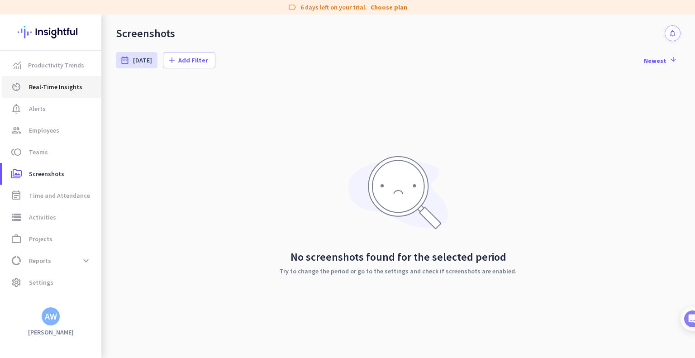
click at [48, 86] on span "Real-Time Insights" at bounding box center [55, 86] width 53 height 11
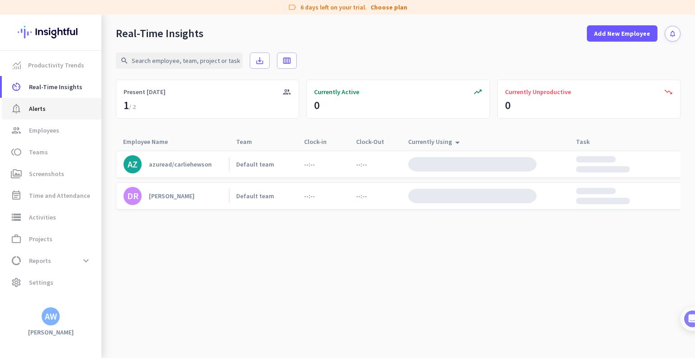
click at [36, 110] on span "Alerts" at bounding box center [37, 108] width 17 height 11
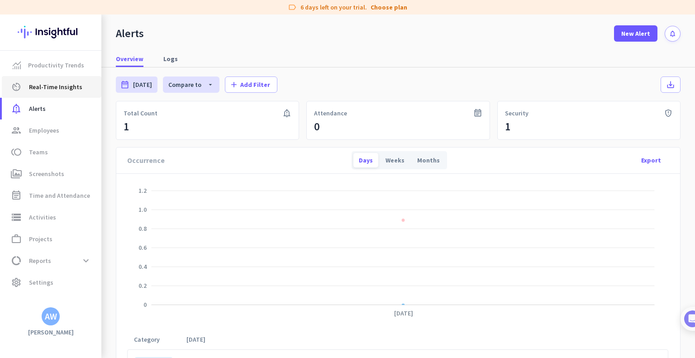
click at [50, 88] on span "Real-Time Insights" at bounding box center [55, 86] width 53 height 11
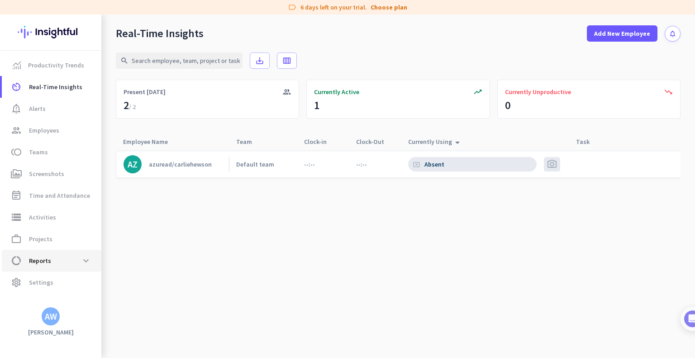
click at [38, 258] on span "Reports" at bounding box center [40, 260] width 22 height 11
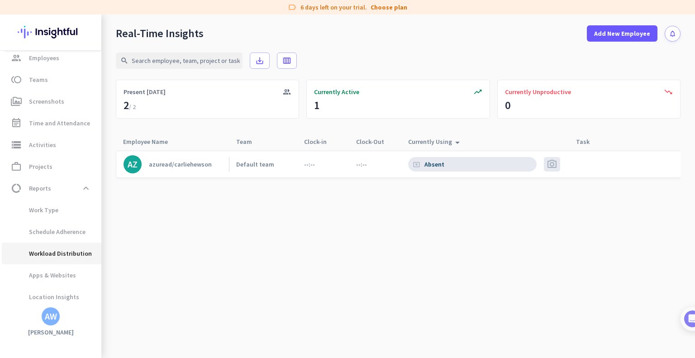
click at [38, 258] on span "Workload Distribution" at bounding box center [50, 254] width 83 height 22
click at [76, 191] on span "data_usage Reports expand_less" at bounding box center [51, 188] width 85 height 16
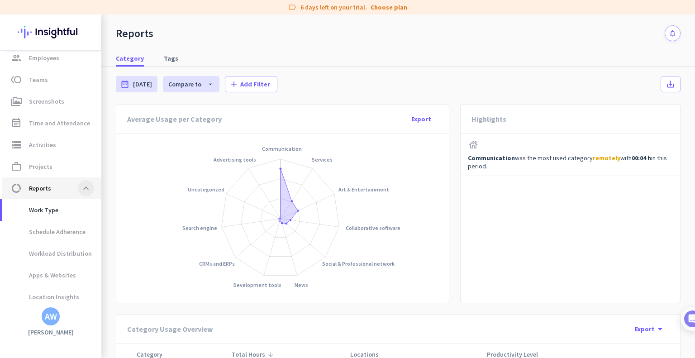
click at [86, 186] on span at bounding box center [86, 188] width 16 height 16
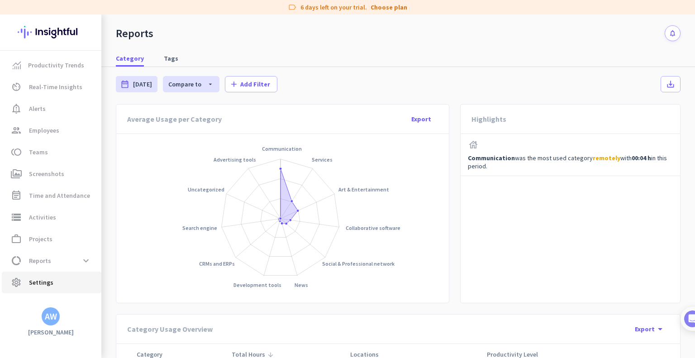
click at [33, 278] on span "Settings" at bounding box center [41, 282] width 24 height 11
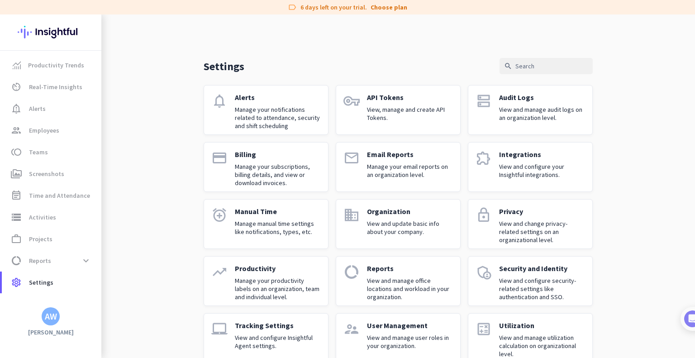
click at [269, 105] on div "Alerts Manage your notifications related to attendance, security and shift sche…" at bounding box center [278, 110] width 86 height 34
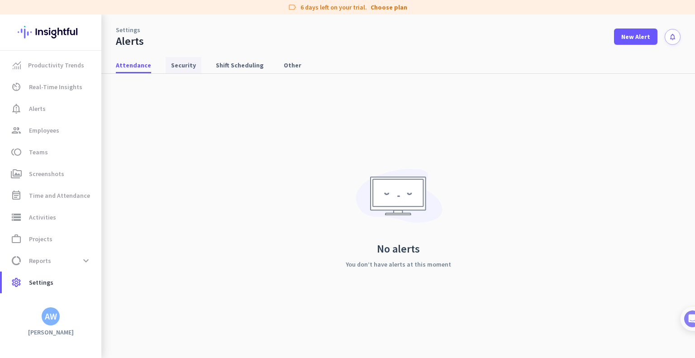
click at [183, 68] on span "Security" at bounding box center [183, 65] width 25 height 9
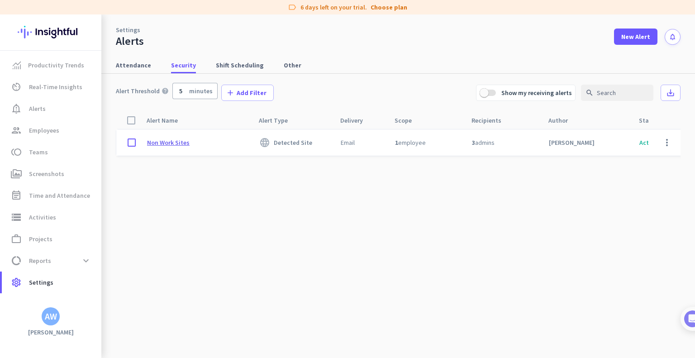
click at [177, 143] on p "Non Work Sites" at bounding box center [168, 142] width 43 height 8
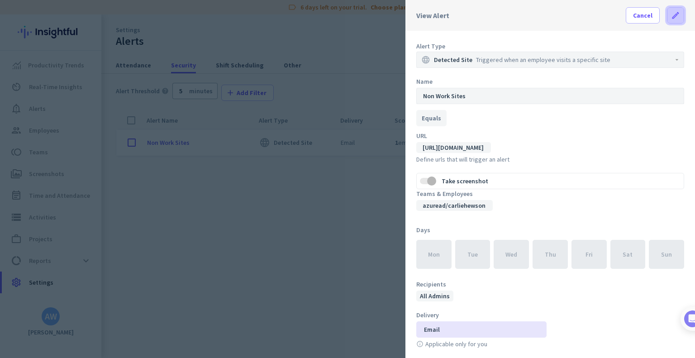
click at [671, 12] on icon "edit" at bounding box center [675, 15] width 9 height 9
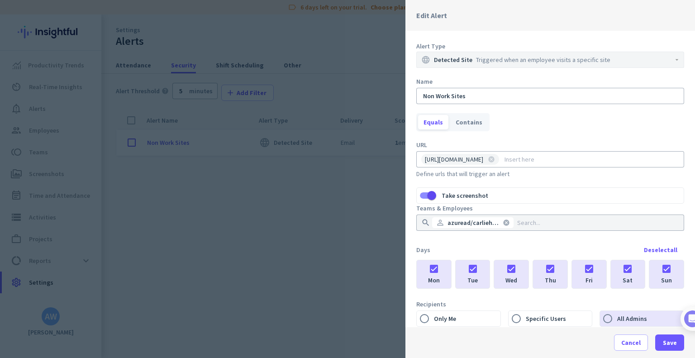
click at [521, 159] on input at bounding box center [589, 159] width 173 height 14
type input "[URL][DOMAIN_NAME]"
click at [570, 132] on div "Alert Type language Detected Site Triggered when an employee visits a specific …" at bounding box center [551, 179] width 290 height 296
click at [666, 345] on span "Save" at bounding box center [670, 342] width 14 height 9
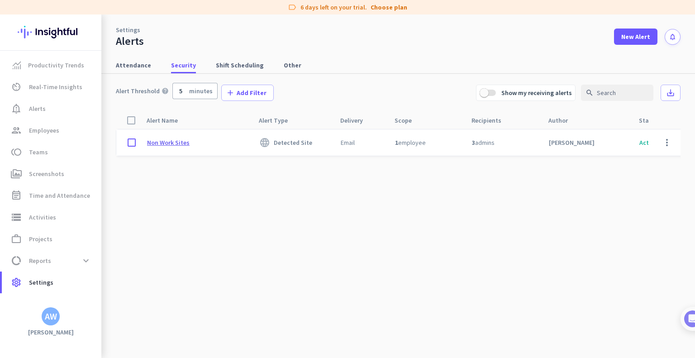
click at [179, 141] on p "Non Work Sites" at bounding box center [168, 142] width 43 height 8
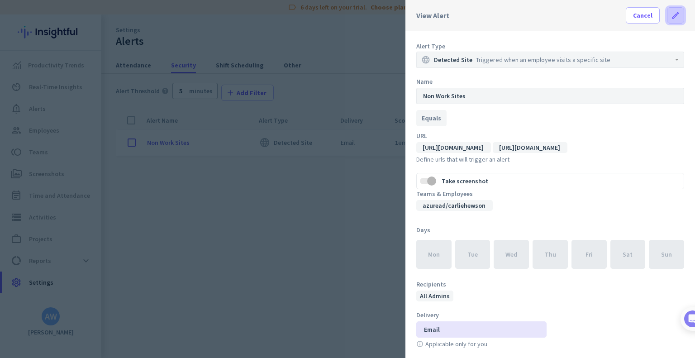
click at [671, 18] on icon "edit" at bounding box center [675, 15] width 9 height 9
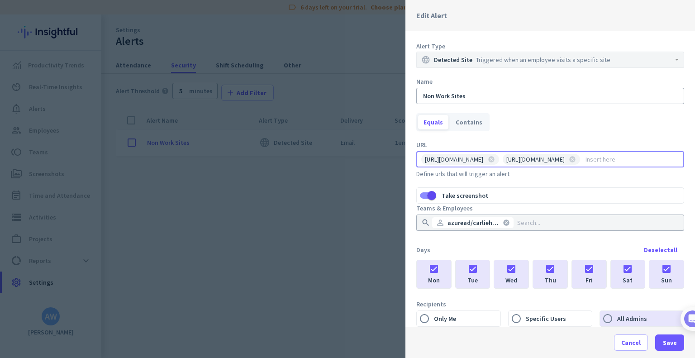
click at [599, 160] on input at bounding box center [630, 159] width 92 height 14
type input "[URL][DOMAIN_NAME]"
click at [658, 127] on div "Equals Contains" at bounding box center [550, 122] width 268 height 18
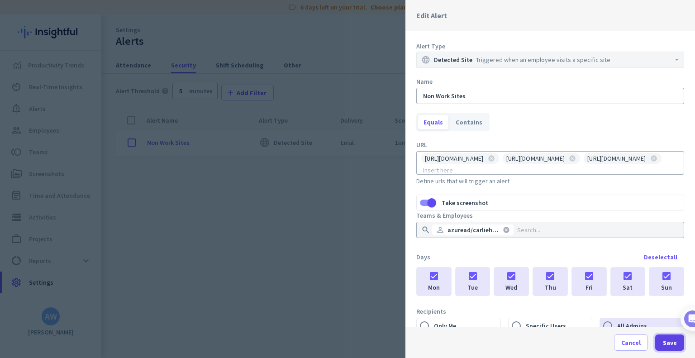
click at [661, 347] on span "button" at bounding box center [669, 343] width 29 height 22
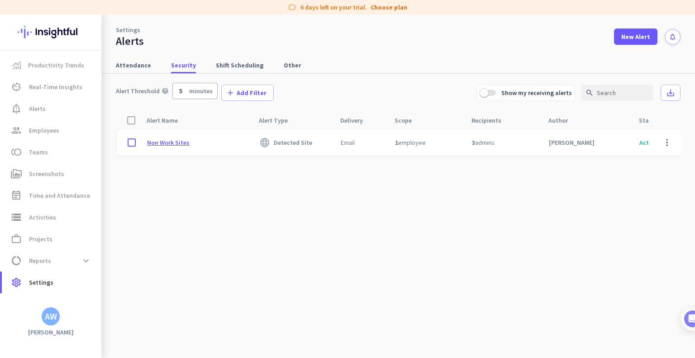
click at [175, 138] on p "Non Work Sites" at bounding box center [168, 142] width 43 height 8
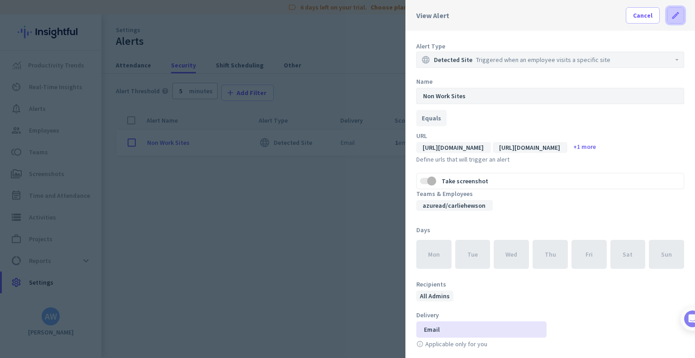
click at [671, 17] on icon "edit" at bounding box center [675, 15] width 9 height 9
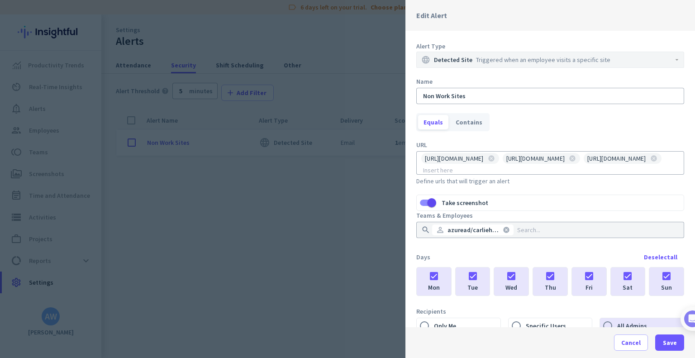
click at [546, 229] on input at bounding box center [588, 229] width 146 height 9
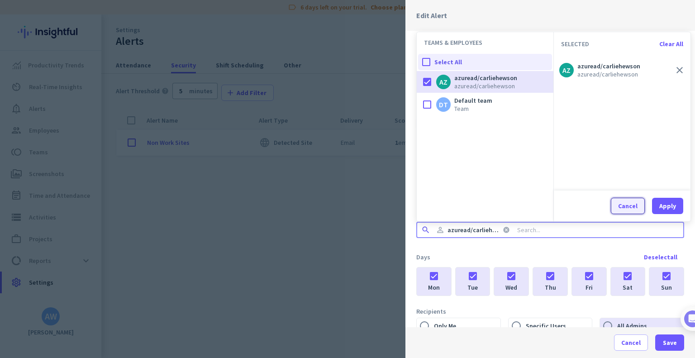
click at [625, 206] on div "Cancel" at bounding box center [627, 206] width 19 height 6
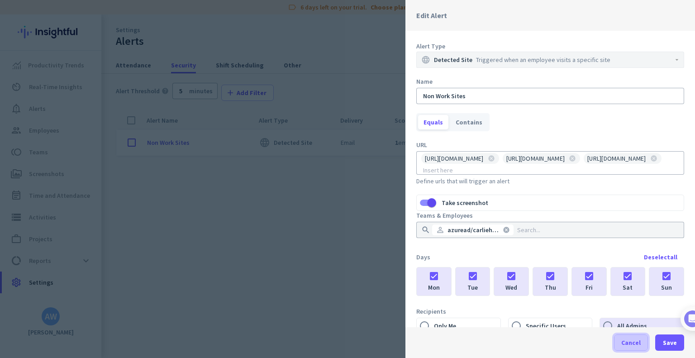
click at [620, 340] on span at bounding box center [631, 343] width 33 height 22
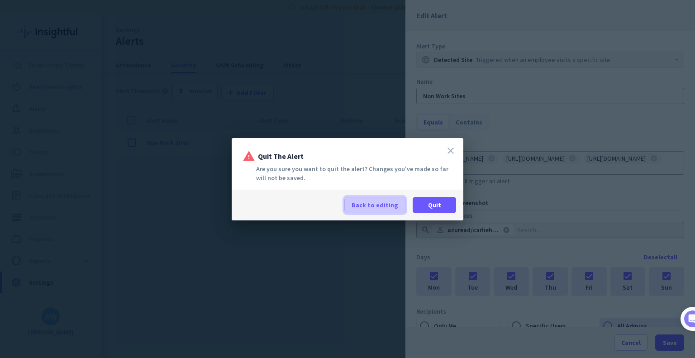
click at [398, 206] on span "Back to editing" at bounding box center [375, 204] width 47 height 9
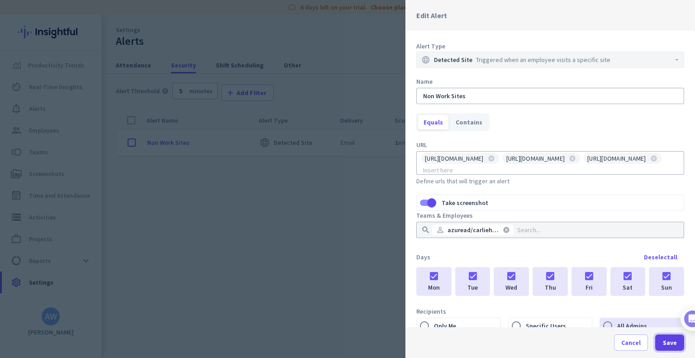
click at [669, 344] on span "Save" at bounding box center [670, 342] width 14 height 9
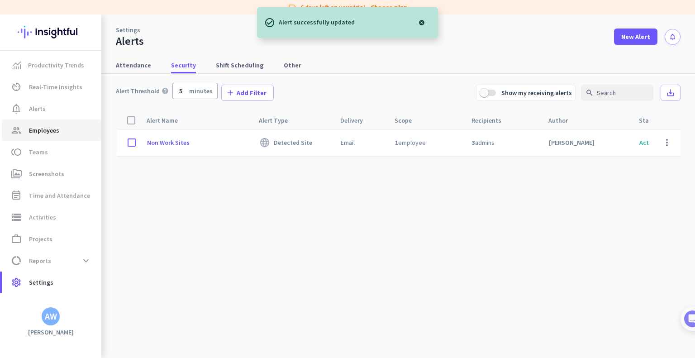
click at [33, 135] on span "Employees" at bounding box center [44, 130] width 30 height 11
